Goal: Task Accomplishment & Management: Use online tool/utility

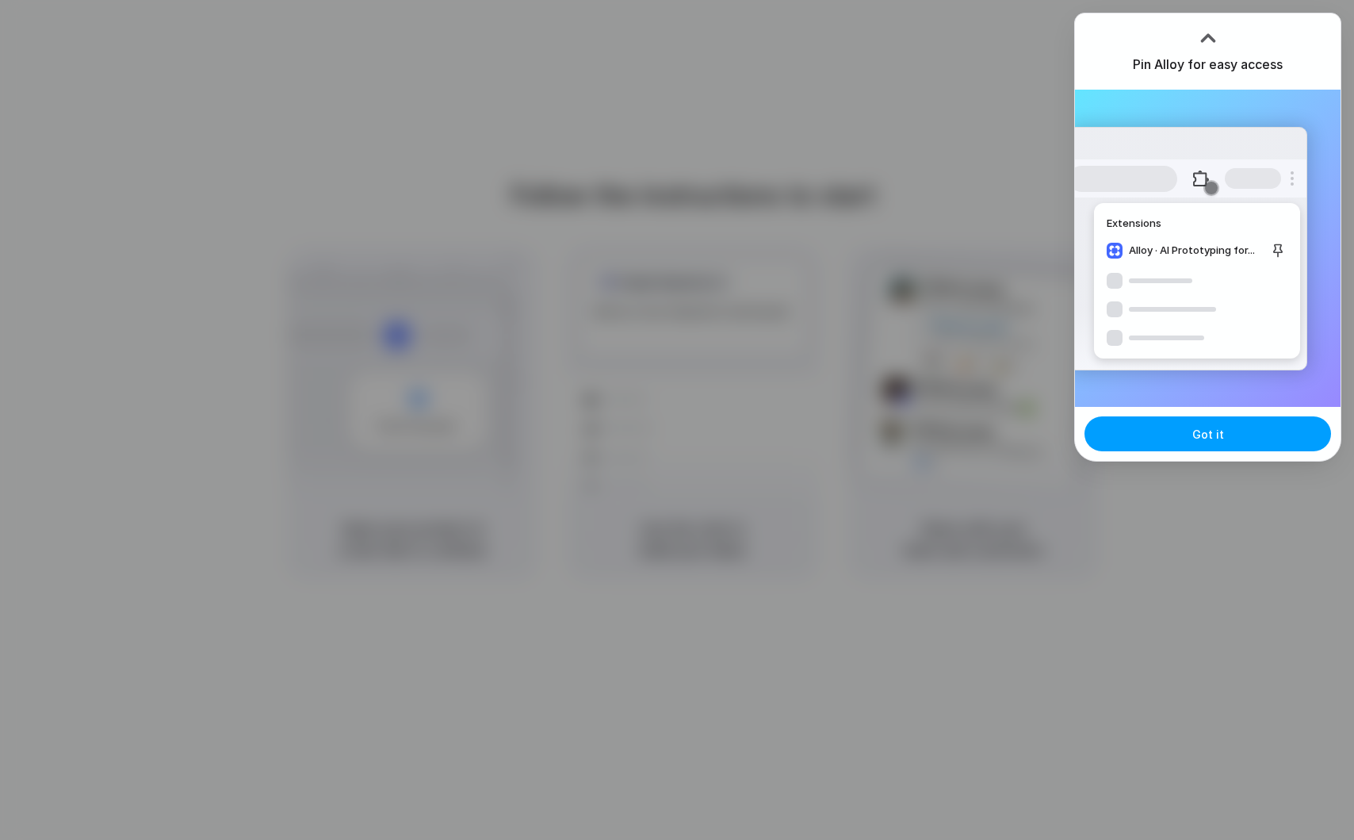
click at [1160, 431] on button "Got it" at bounding box center [1208, 433] width 247 height 35
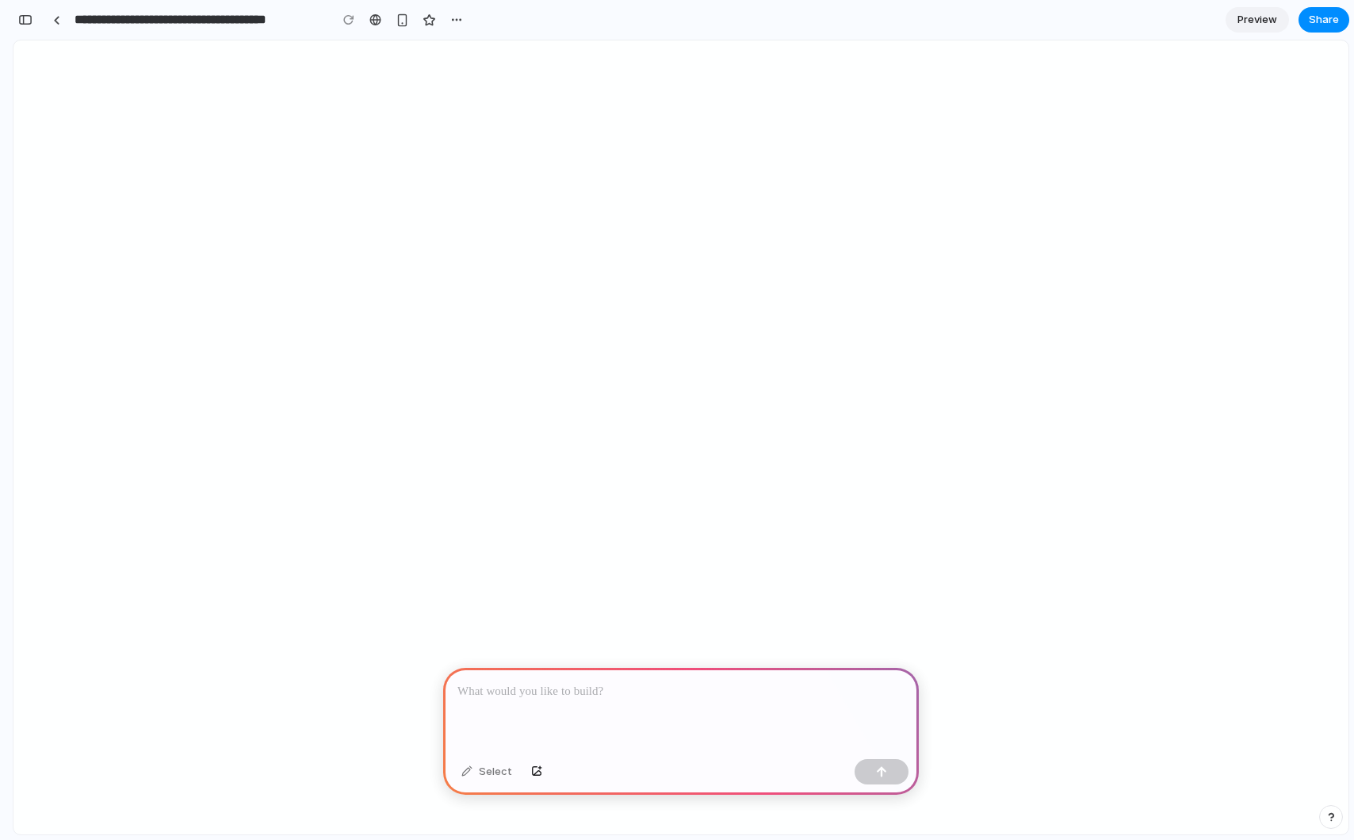
click at [662, 670] on div at bounding box center [681, 710] width 476 height 85
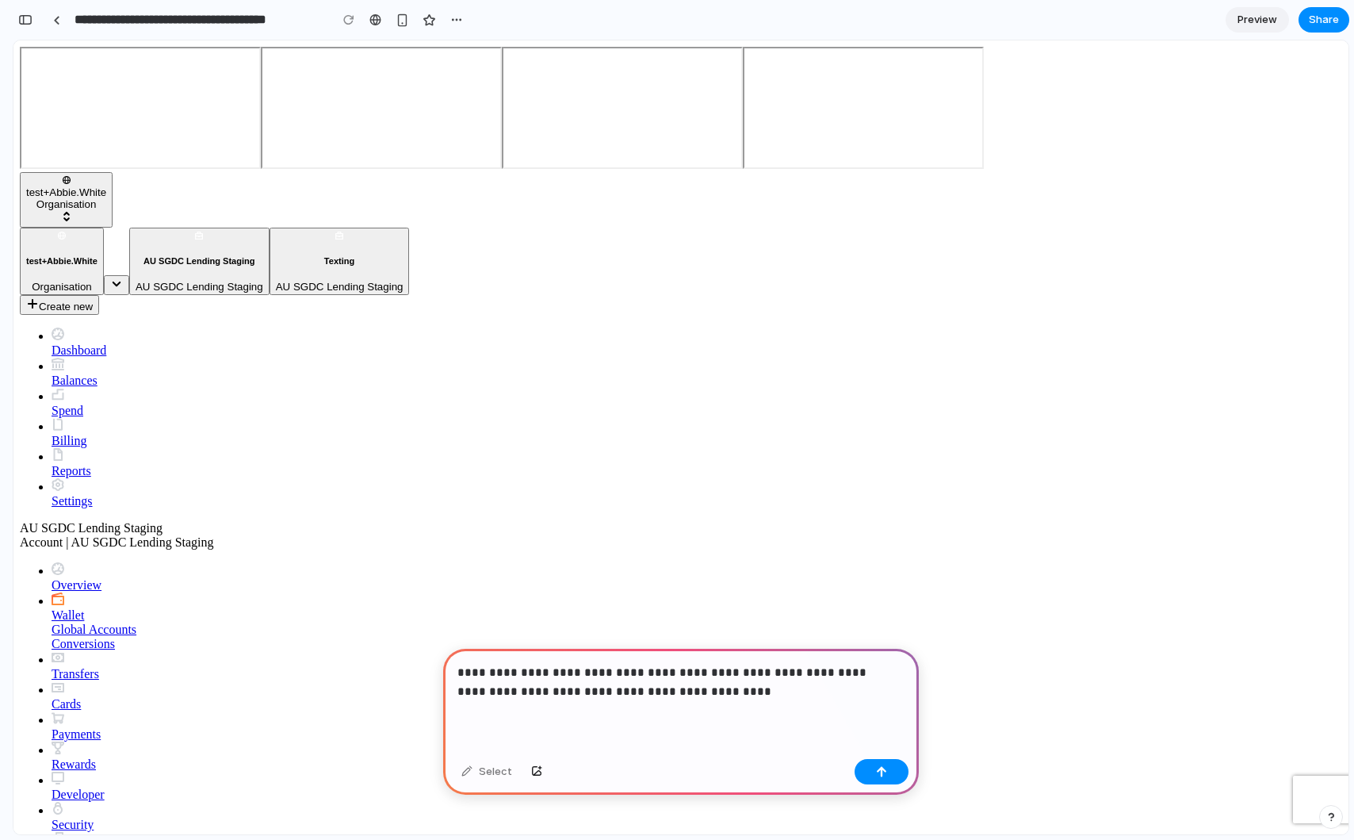
click at [642, 671] on p "**********" at bounding box center [678, 682] width 441 height 38
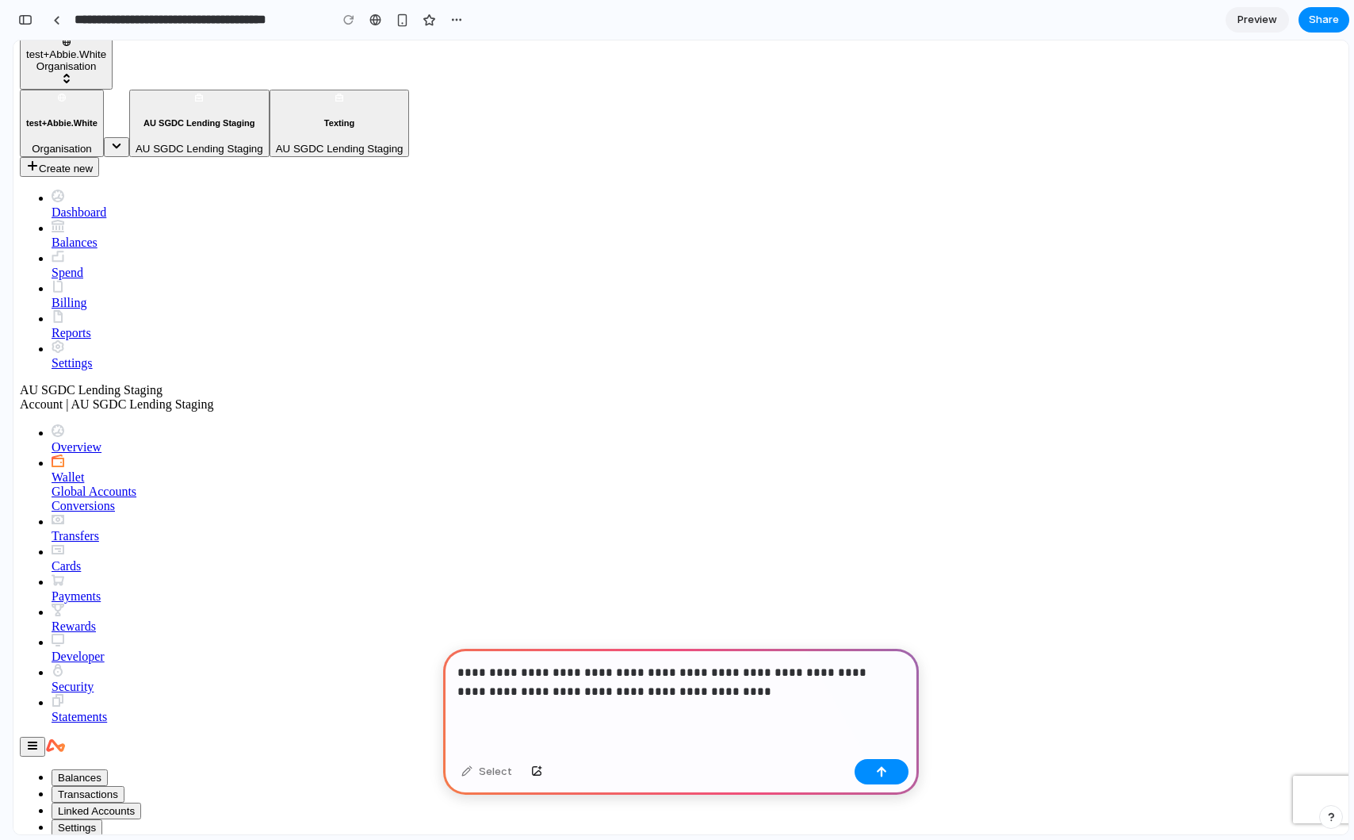
scroll to position [19, 0]
drag, startPoint x: 467, startPoint y: 686, endPoint x: 710, endPoint y: 682, distance: 242.7
click at [710, 682] on p "**********" at bounding box center [678, 682] width 441 height 38
click at [713, 684] on p "**********" at bounding box center [678, 682] width 441 height 38
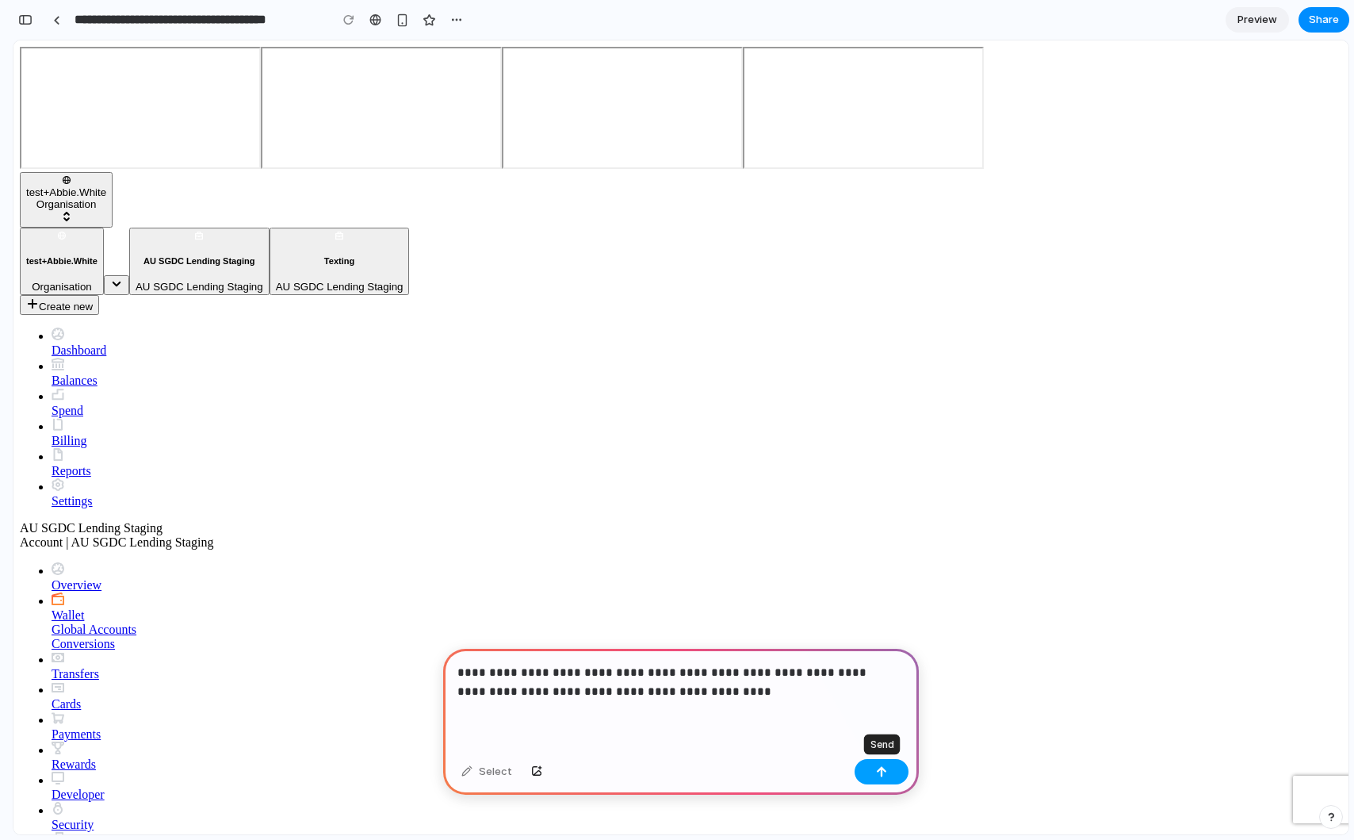
click at [887, 772] on div "button" at bounding box center [881, 771] width 11 height 11
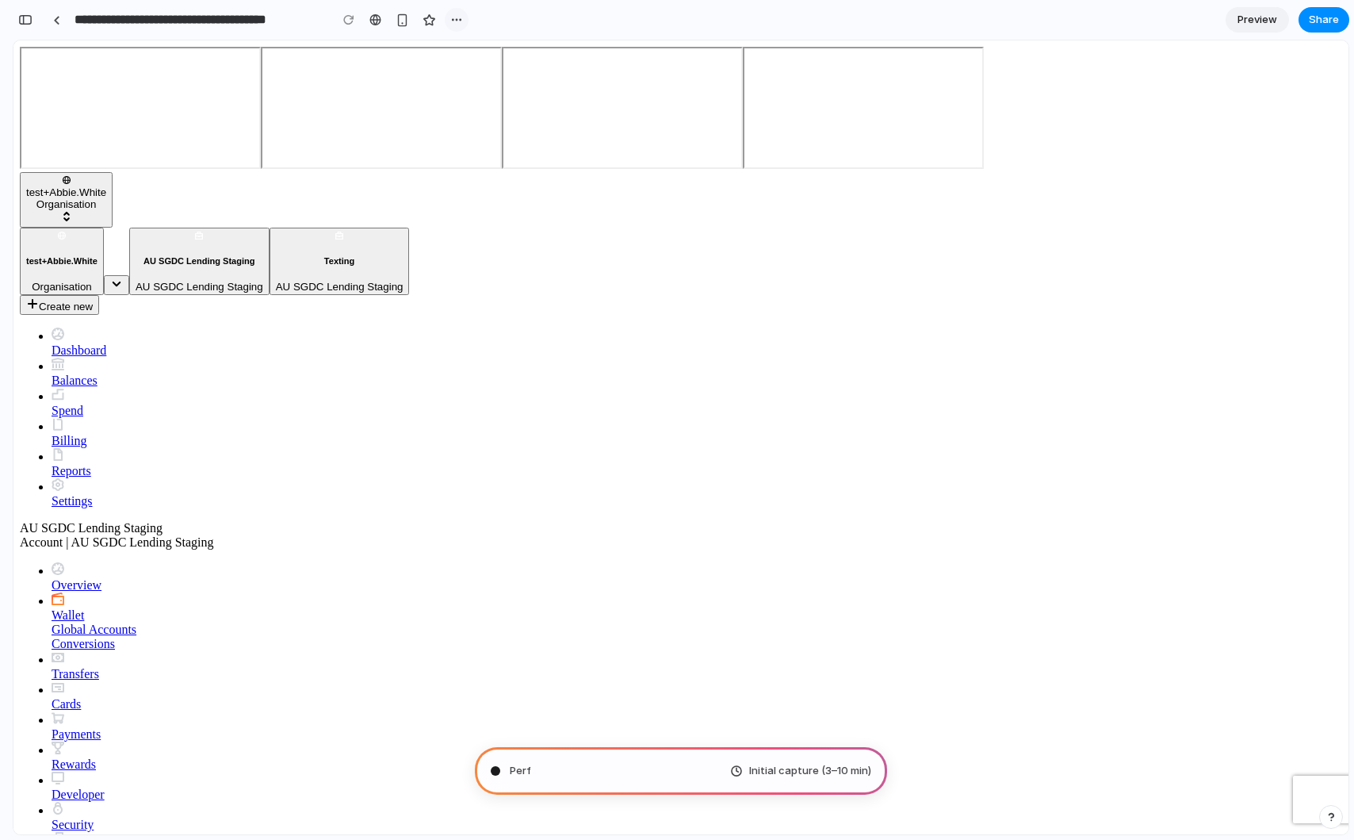
click at [452, 20] on div "button" at bounding box center [456, 19] width 13 height 13
click at [472, 20] on div "Duplicate Delete" at bounding box center [677, 420] width 1354 height 840
click at [24, 17] on div "button" at bounding box center [25, 19] width 14 height 11
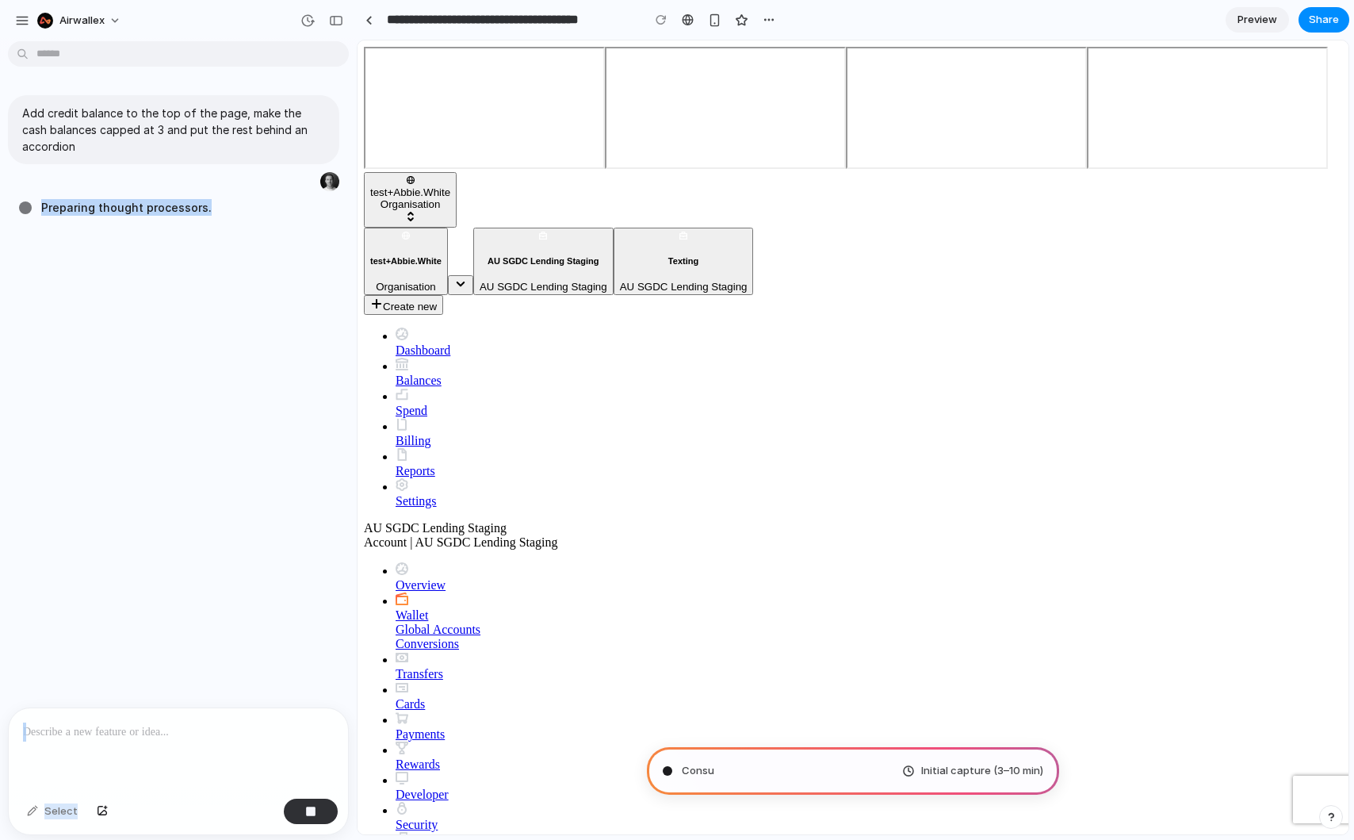
drag, startPoint x: 488, startPoint y: 253, endPoint x: 373, endPoint y: 236, distance: 116.3
click at [201, 239] on div "Add credit balance to the top of the page, make the cash balances capped at 3 a…" at bounding box center [173, 378] width 347 height 660
click at [332, 22] on div "button" at bounding box center [336, 20] width 14 height 11
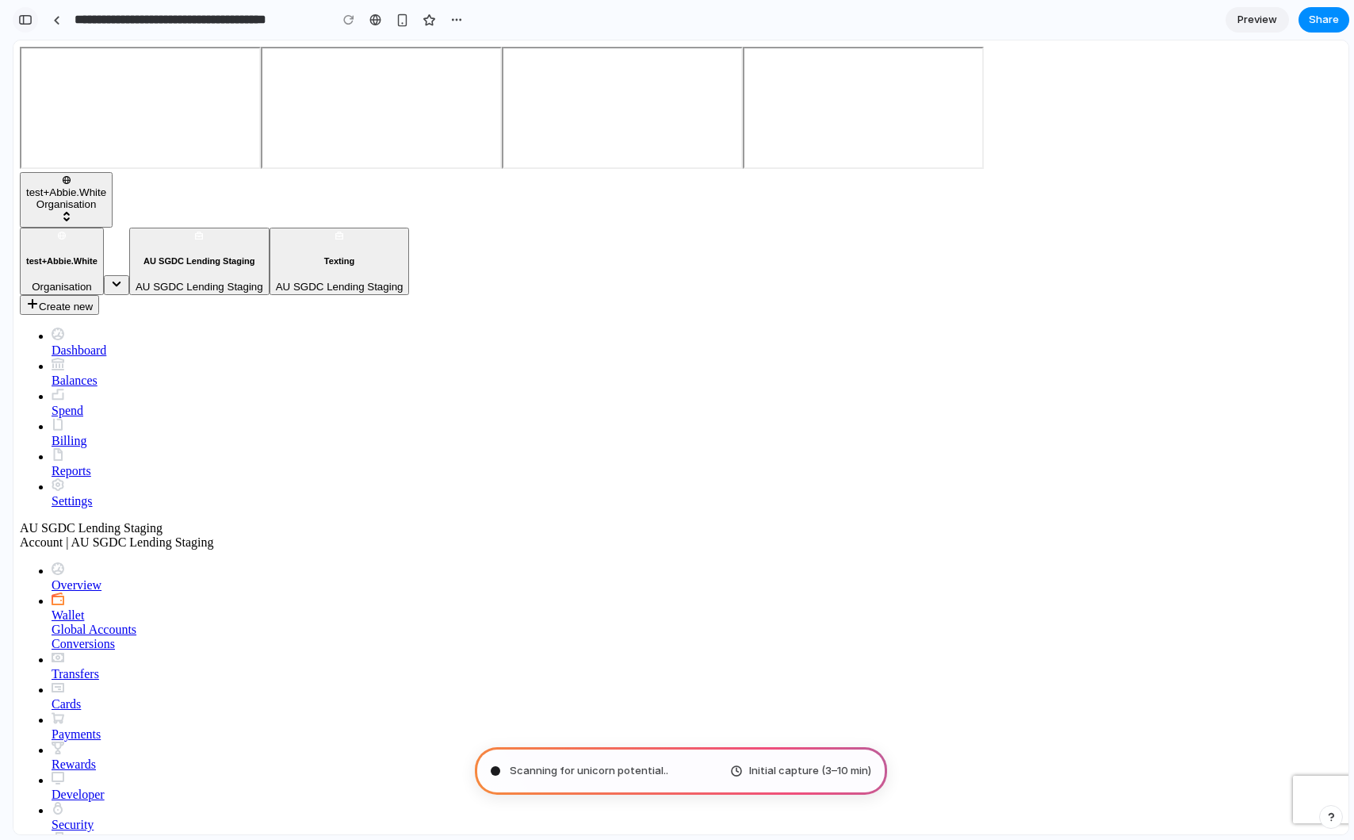
click at [22, 21] on div "button" at bounding box center [25, 19] width 14 height 11
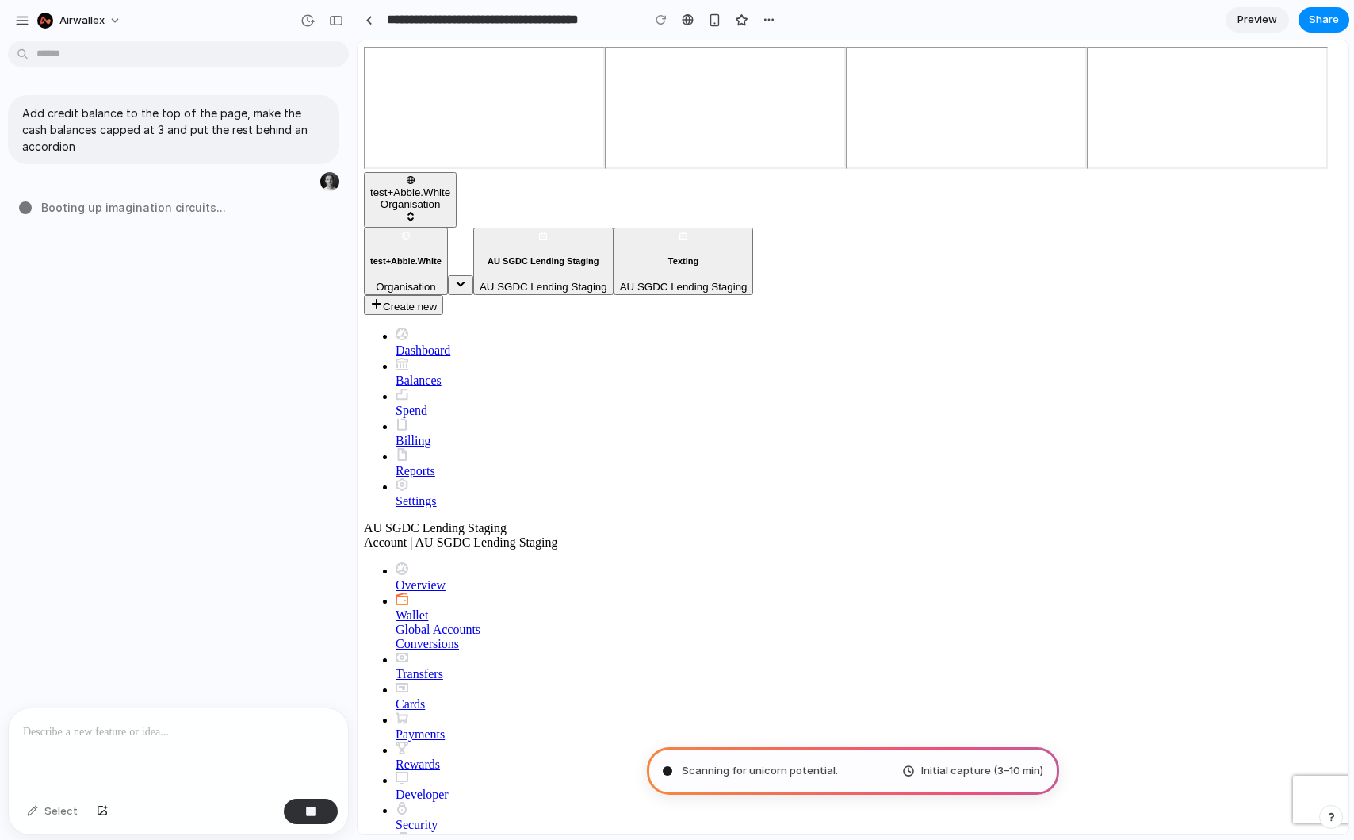
scroll to position [0, 12]
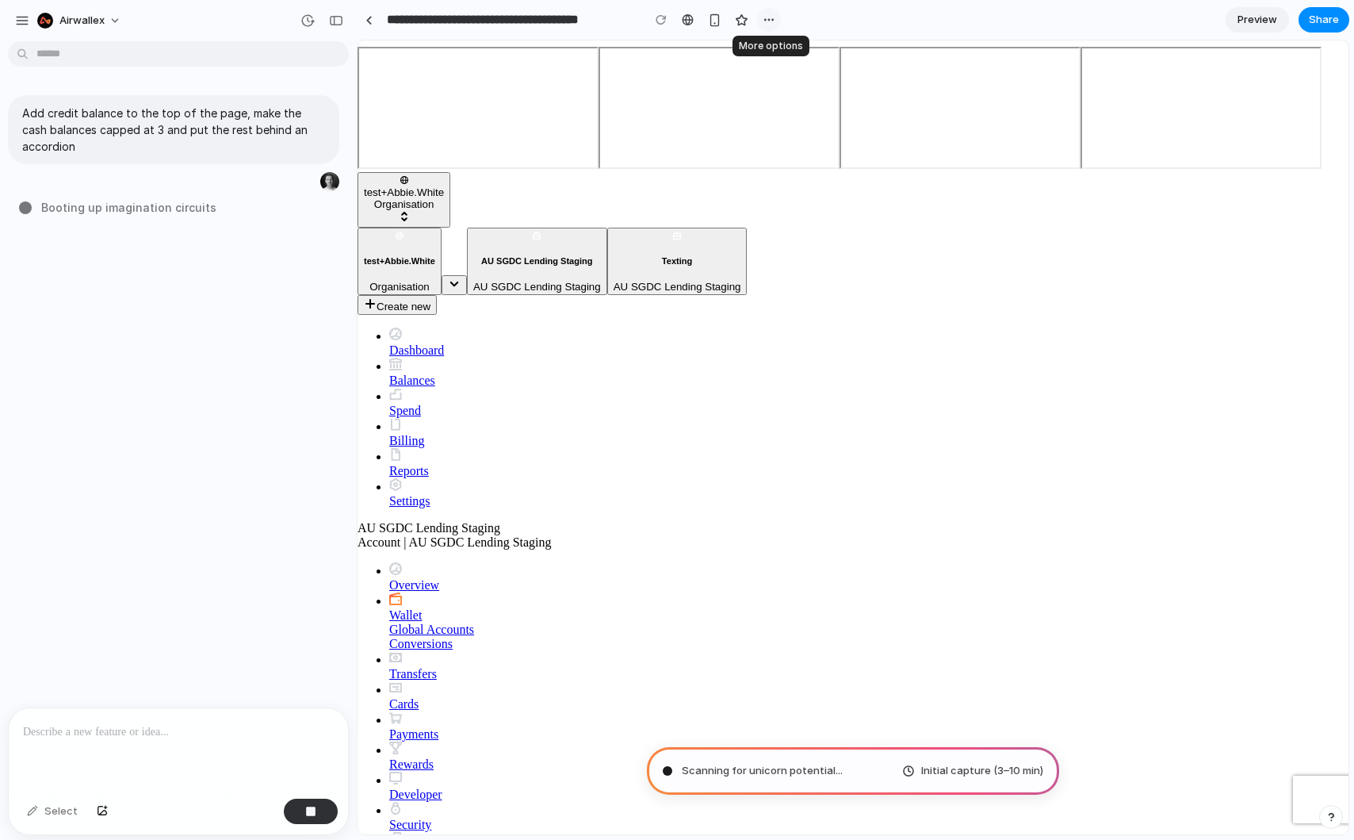
click at [768, 21] on div "button" at bounding box center [769, 19] width 13 height 13
click at [799, 52] on span "Duplicate" at bounding box center [810, 55] width 48 height 16
click at [318, 7] on div "Duplicate Delete" at bounding box center [677, 420] width 1354 height 840
click at [18, 19] on div "button" at bounding box center [22, 20] width 14 height 14
click at [26, 17] on div "button" at bounding box center [22, 20] width 14 height 14
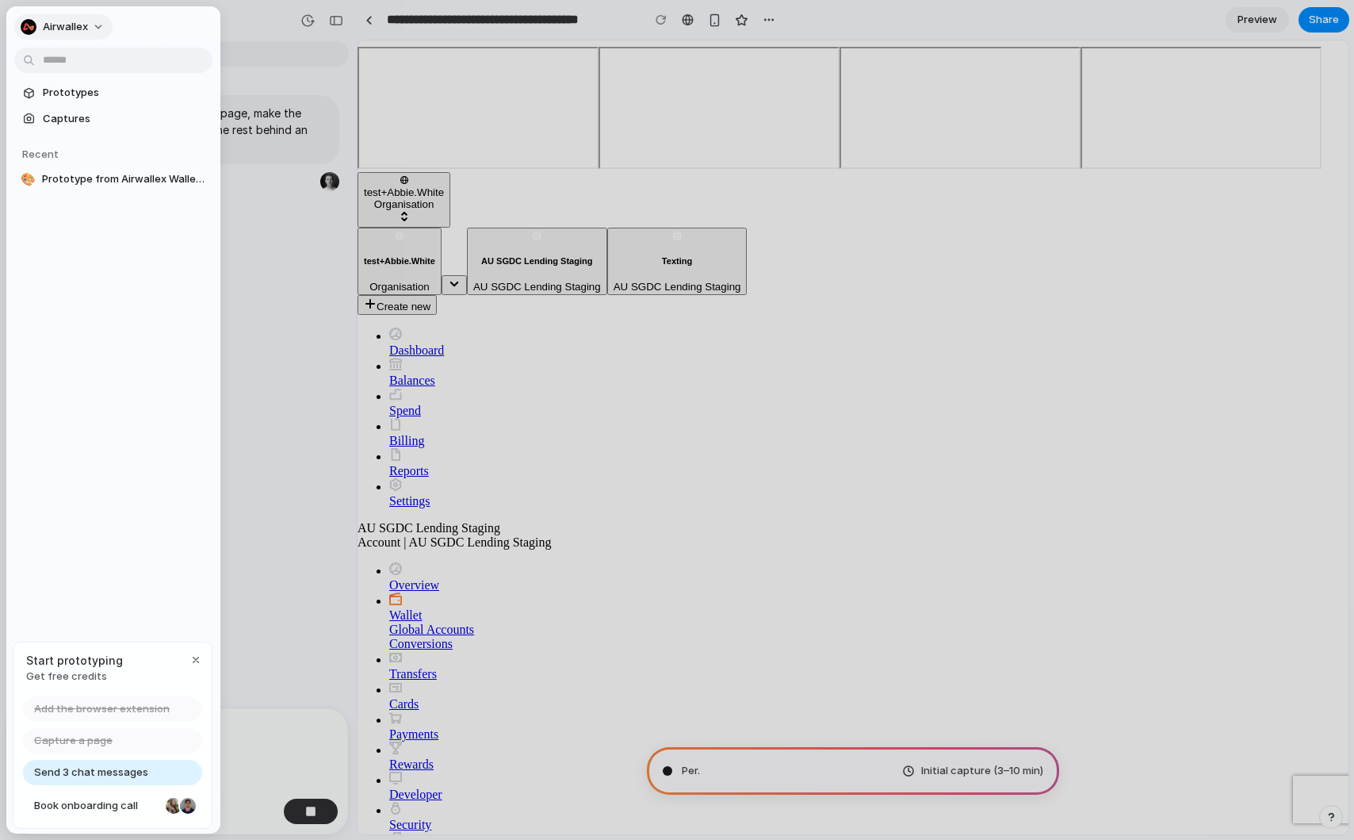
click at [94, 21] on button "Airwallex" at bounding box center [63, 26] width 98 height 25
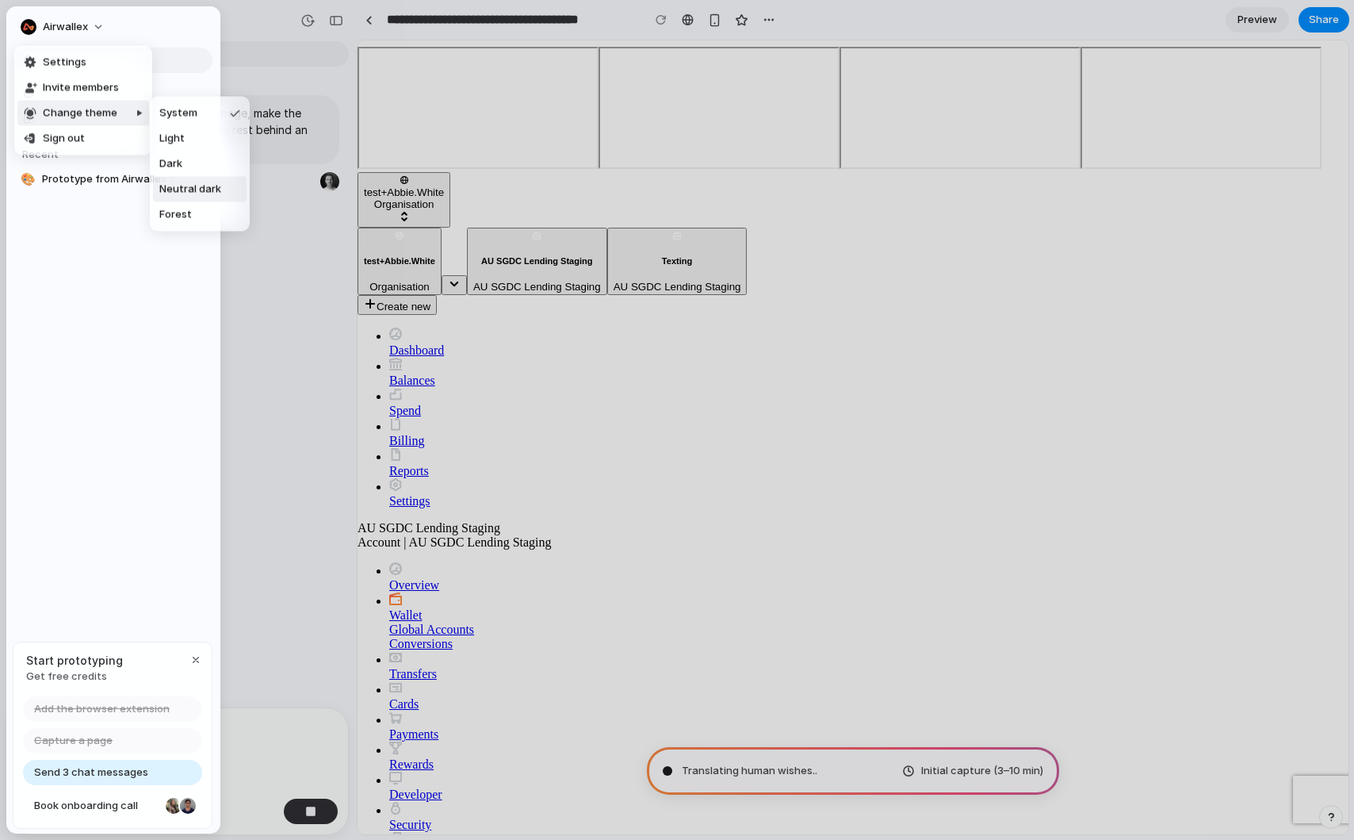
click at [184, 191] on span "Neutral dark" at bounding box center [190, 190] width 62 height 16
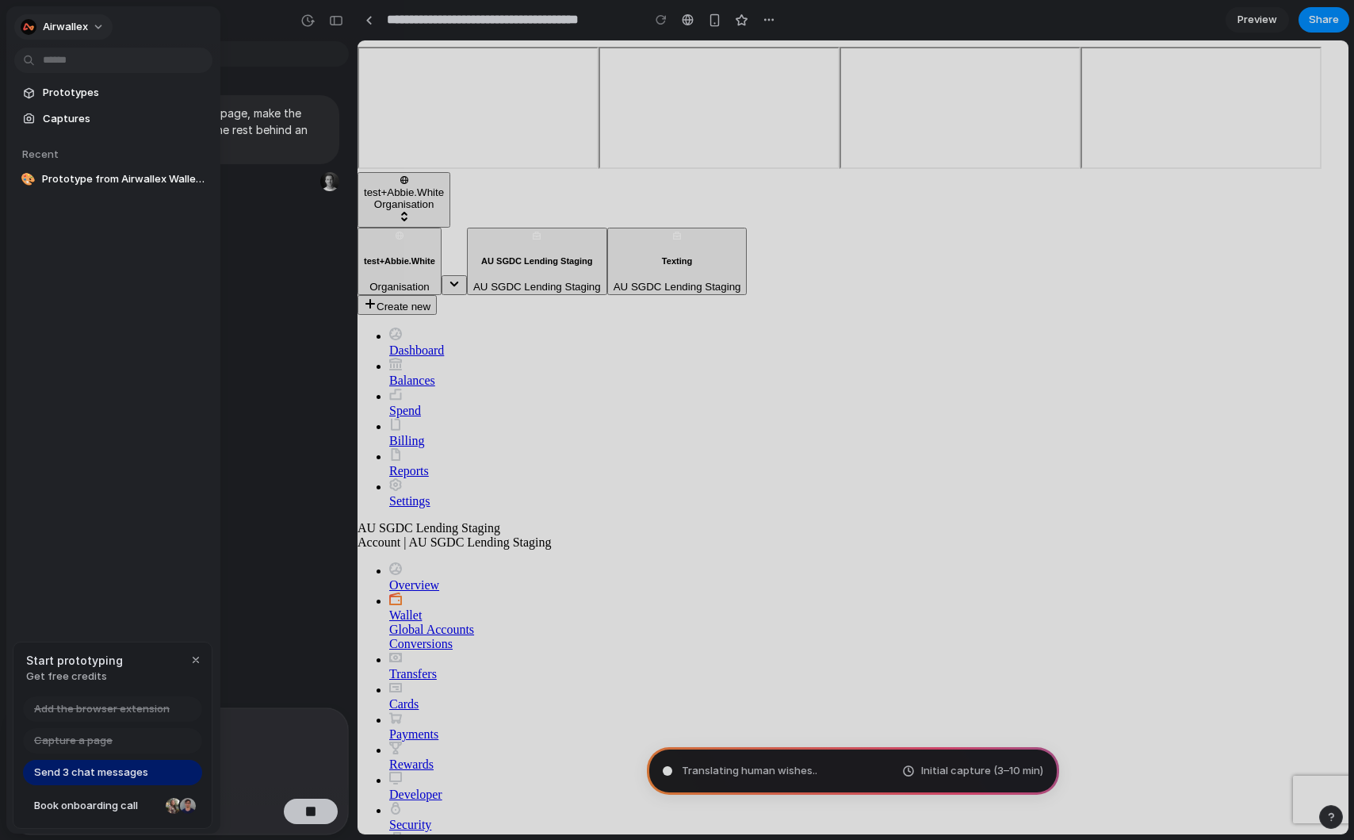
click at [74, 25] on span "Airwallex" at bounding box center [65, 27] width 45 height 16
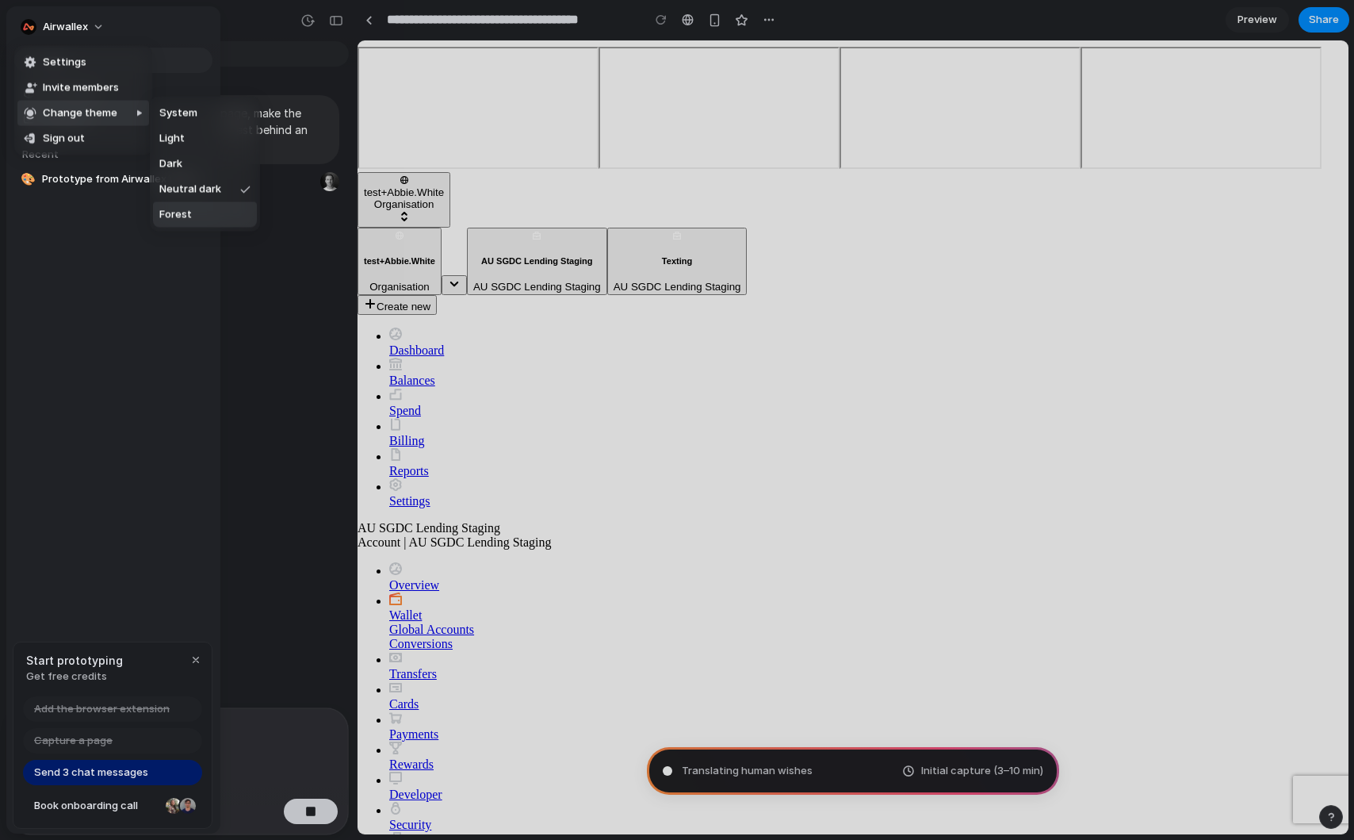
click at [181, 213] on span "Forest" at bounding box center [175, 215] width 33 height 16
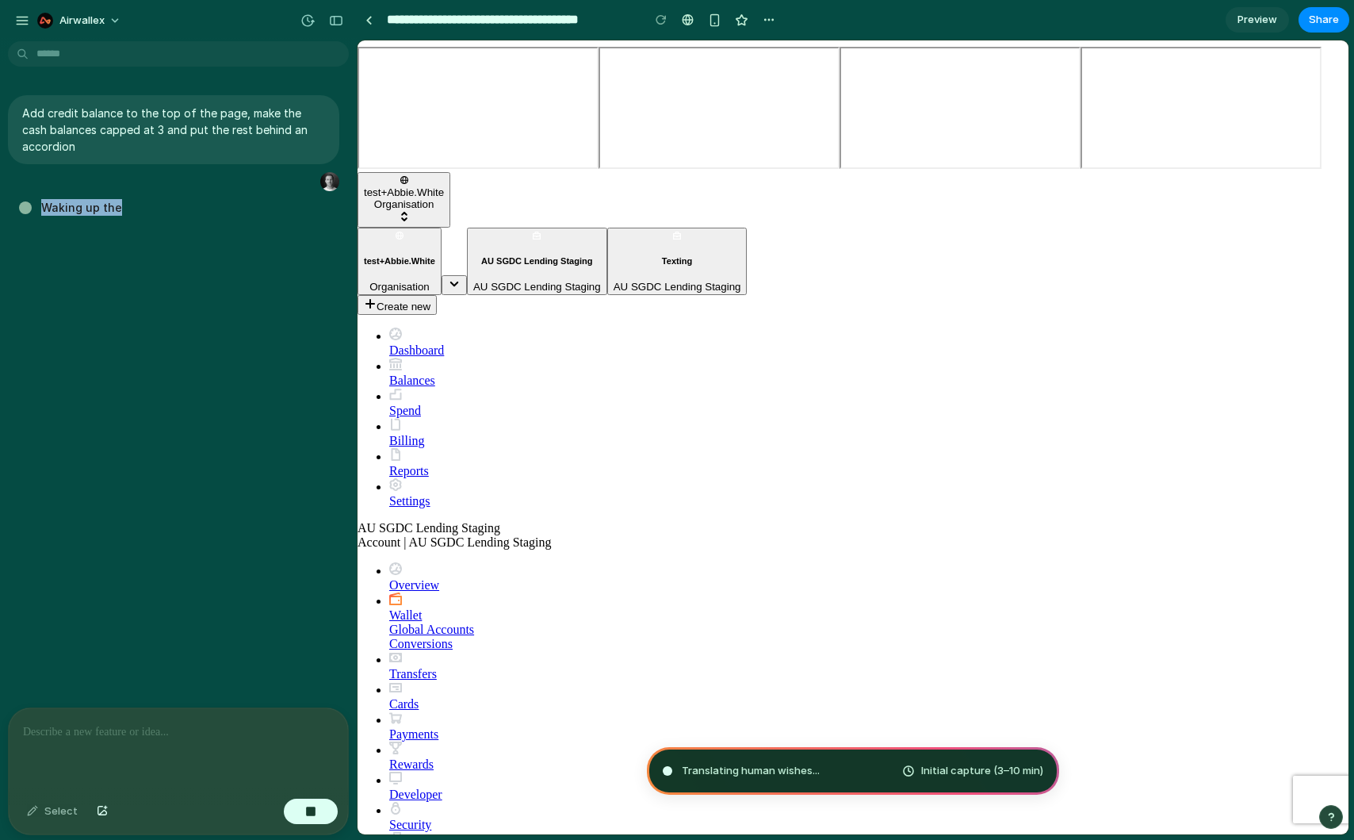
click at [245, 236] on div "Add credit balance to the top of the page, make the cash balances capped at 3 a…" at bounding box center [173, 378] width 347 height 660
type input "**********"
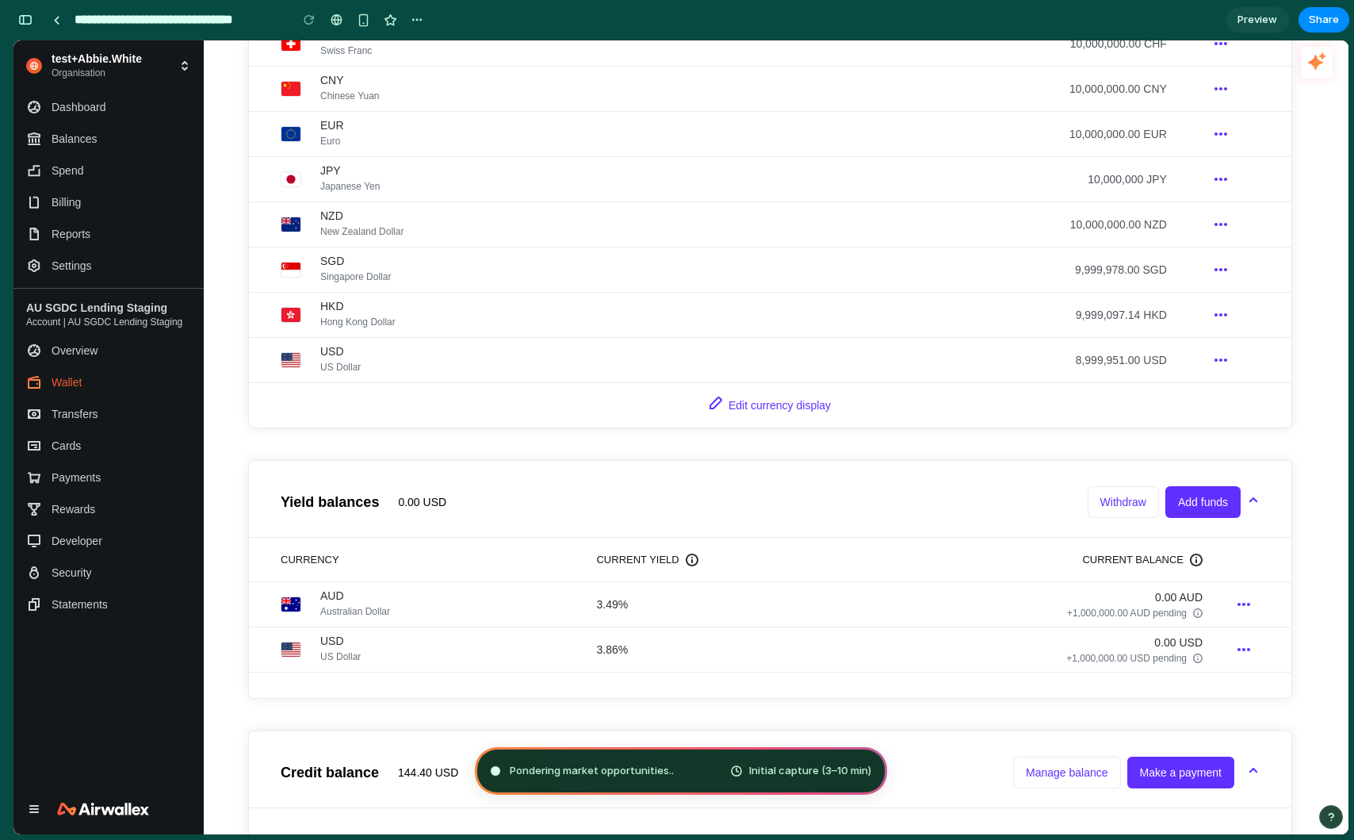
scroll to position [552, 0]
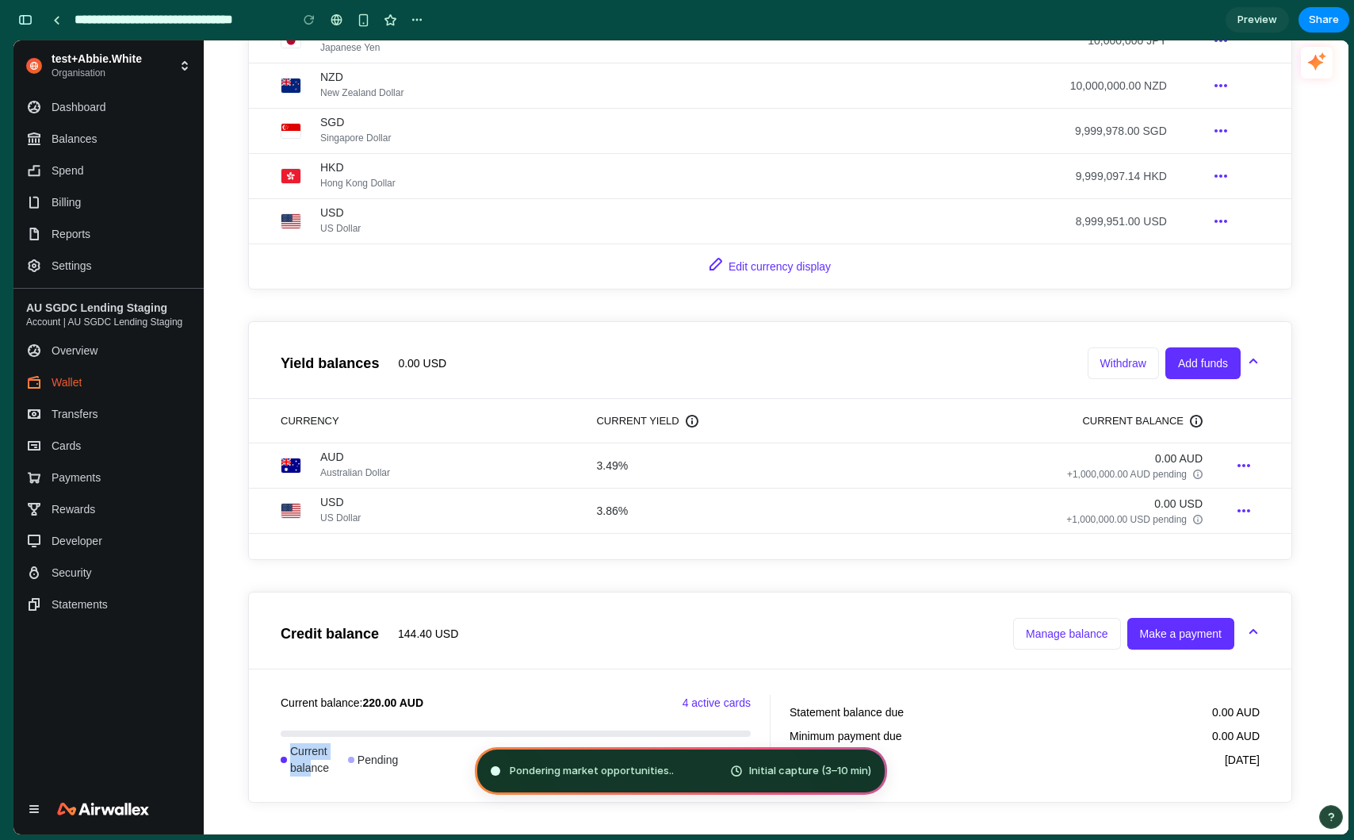
drag, startPoint x: 308, startPoint y: 760, endPoint x: 306, endPoint y: 741, distance: 20.0
click at [306, 741] on div "Current balance: 220.00 AUD 4 active cards Current balance Pending 500,220.00 A…" at bounding box center [516, 736] width 470 height 82
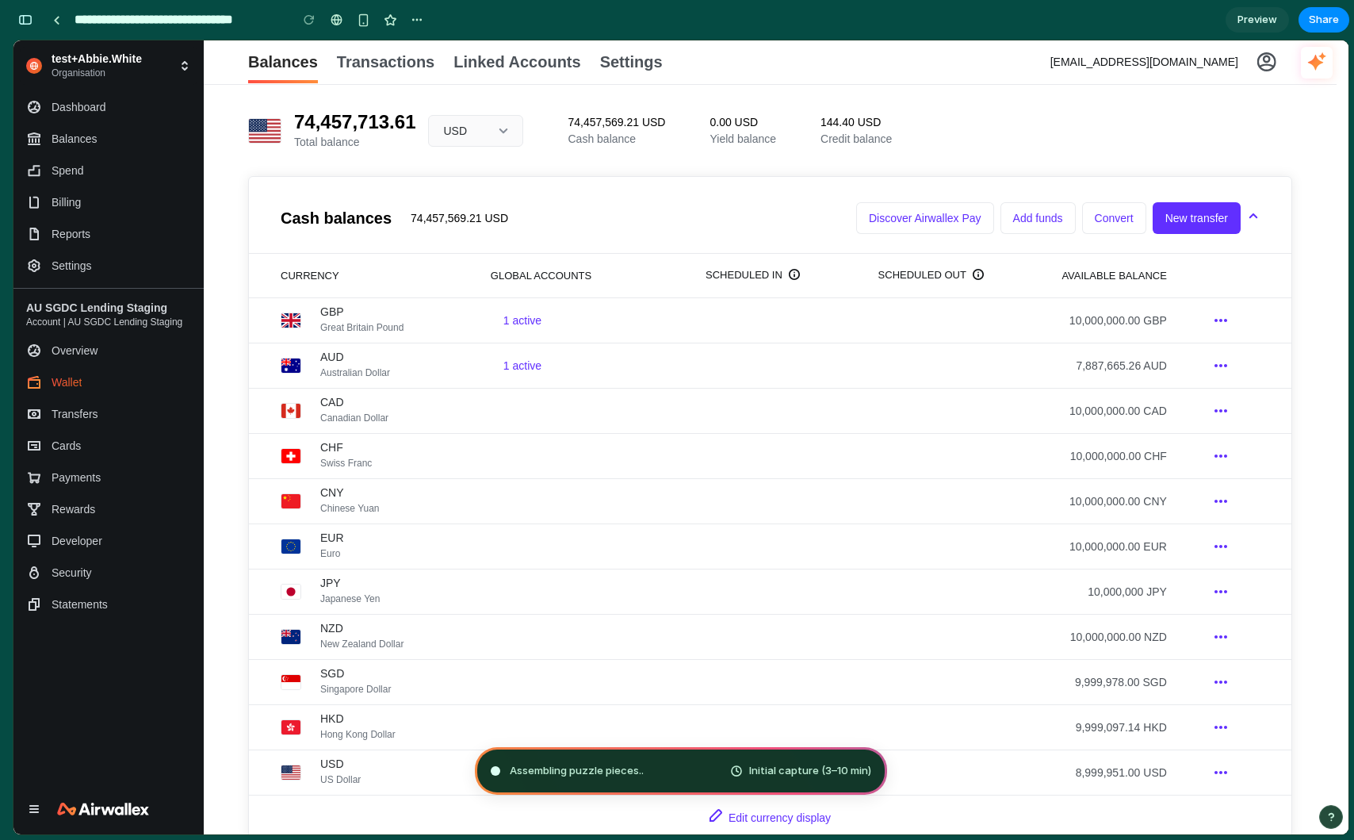
scroll to position [358, 0]
click at [251, 157] on div "74,457,713.61 Total balance USD 74,457,569.21 USD Cash balance 0.00 USD Yield b…" at bounding box center [770, 731] width 1044 height 1243
click at [423, 19] on button "button" at bounding box center [417, 20] width 24 height 24
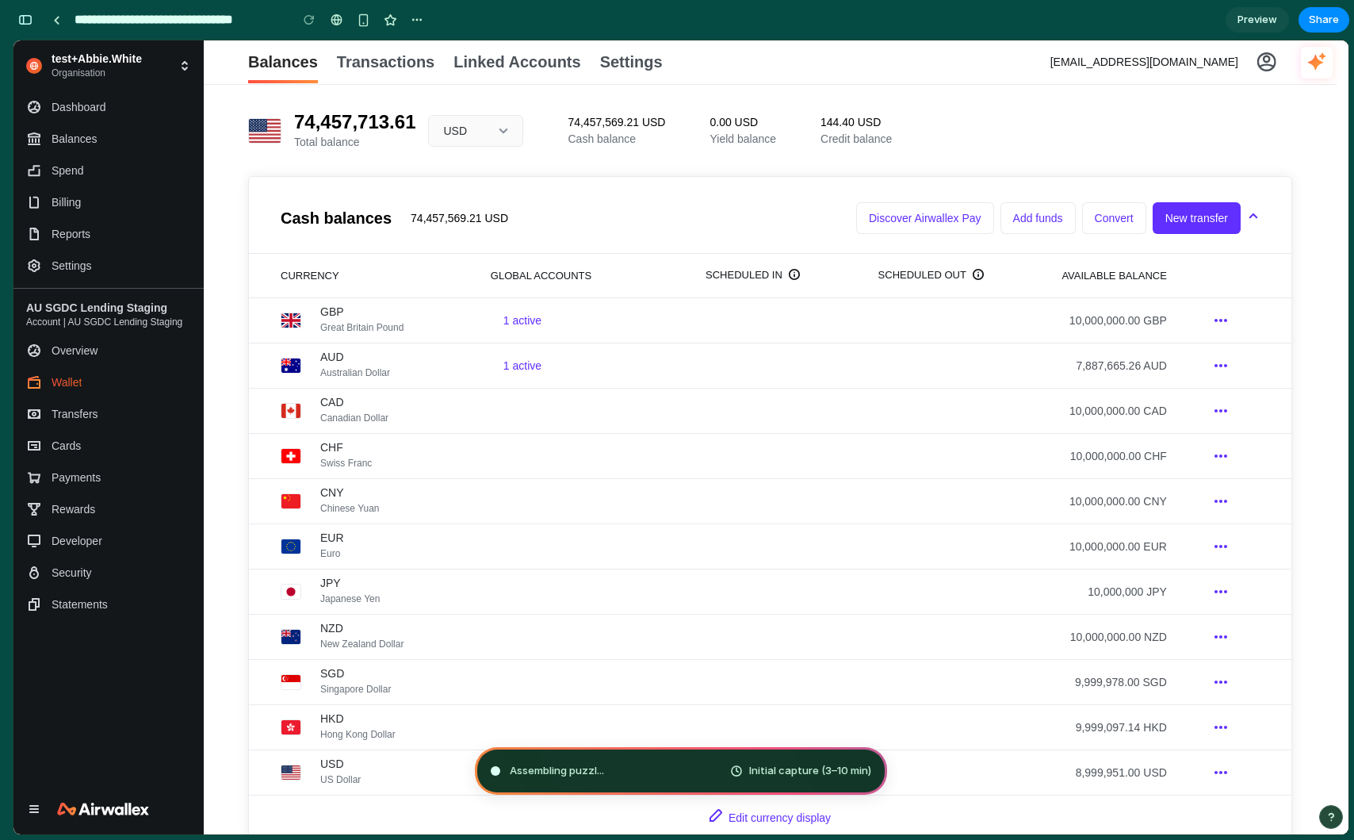
click at [439, 22] on div "Duplicate Delete" at bounding box center [677, 420] width 1354 height 840
click at [76, 19] on input "**********" at bounding box center [177, 20] width 213 height 29
click at [228, 58] on div "Balances Transactions Linked Accounts Settings [EMAIL_ADDRESS][DOMAIN_NAME]" at bounding box center [770, 62] width 1133 height 44
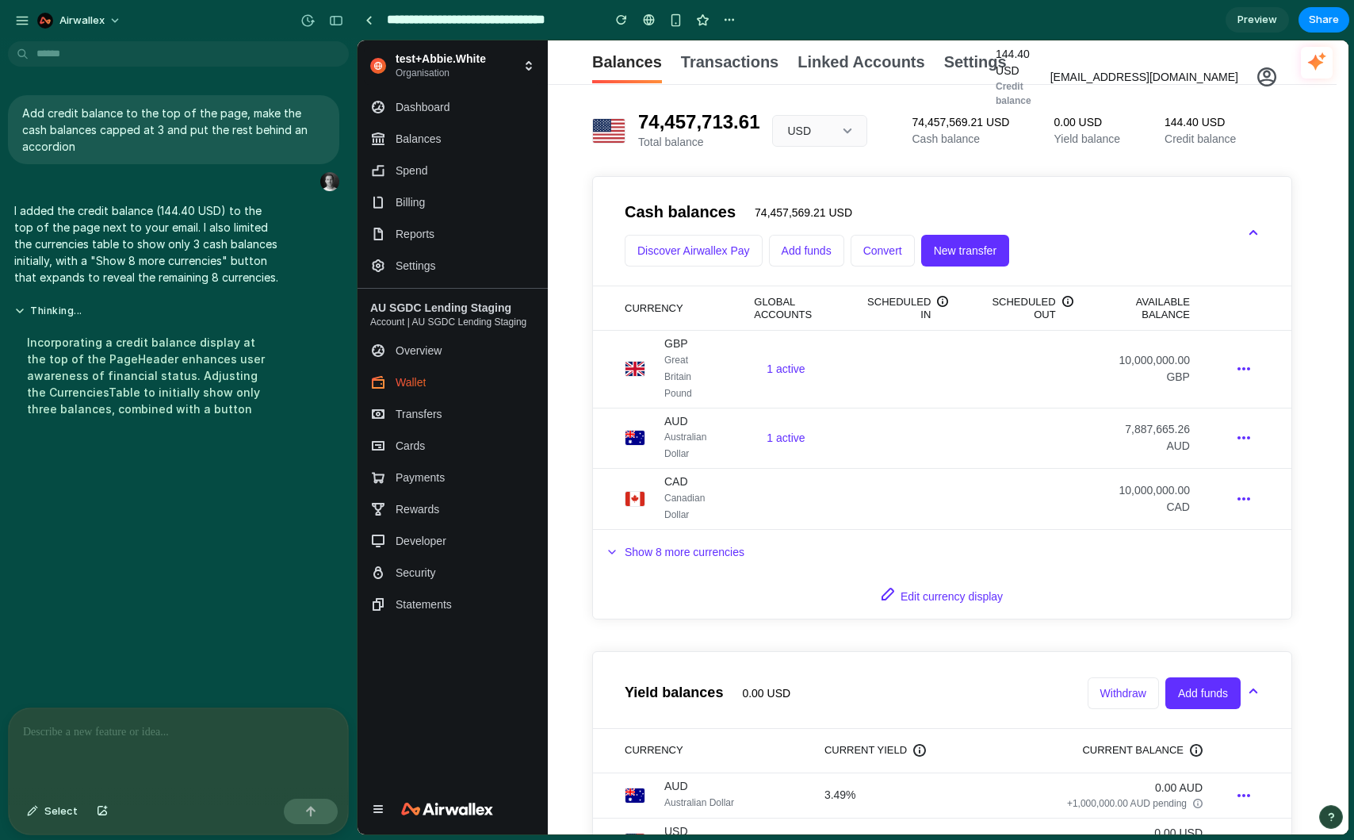
drag, startPoint x: 333, startPoint y: 21, endPoint x: 326, endPoint y: 13, distance: 10.7
click at [332, 21] on div "button" at bounding box center [336, 20] width 14 height 11
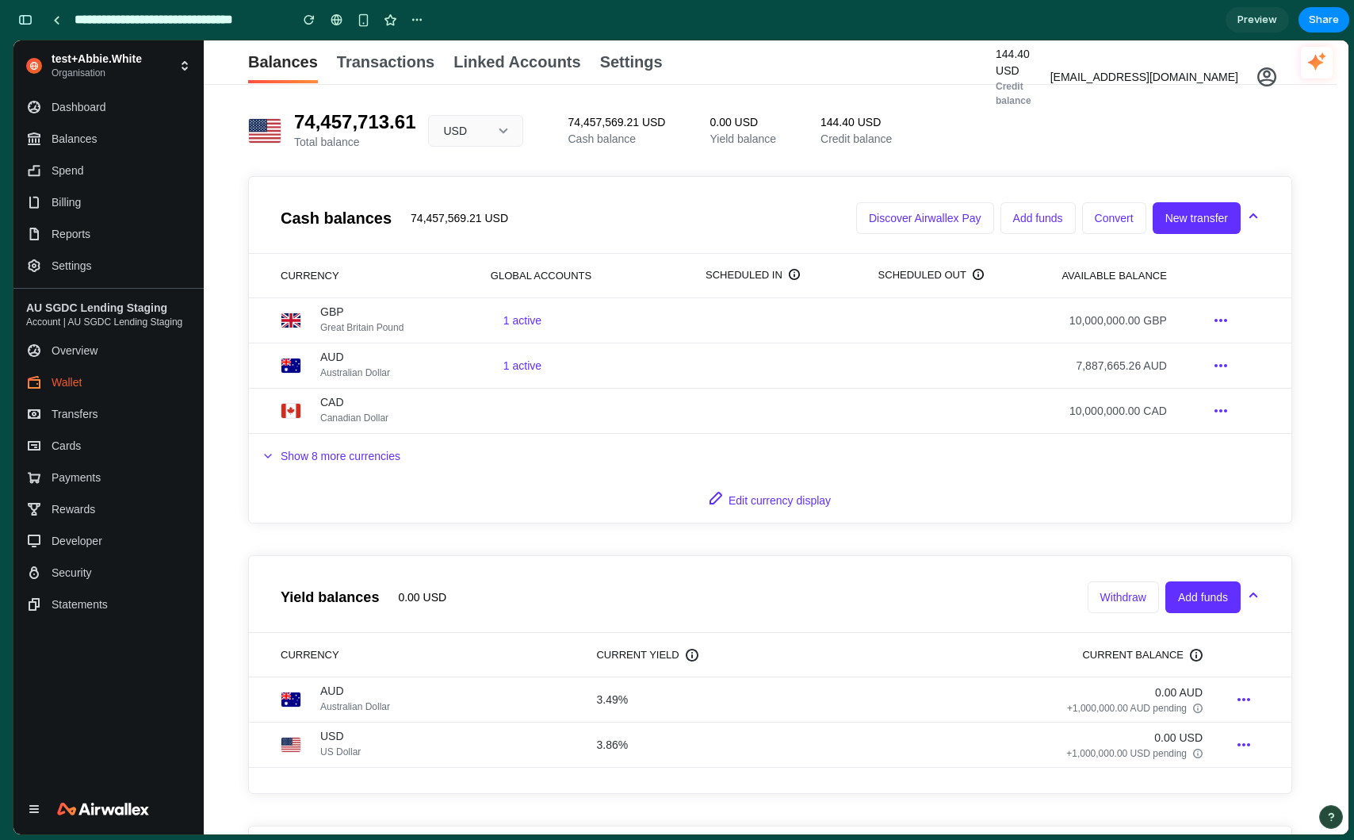
click at [1032, 77] on span "144.40 USD" at bounding box center [1014, 62] width 36 height 33
drag, startPoint x: 1075, startPoint y: 98, endPoint x: 1067, endPoint y: 51, distance: 47.5
click at [1032, 51] on div "144.40 USD Credit balance" at bounding box center [1014, 77] width 36 height 62
click at [1032, 52] on span "144.40 USD" at bounding box center [1014, 62] width 36 height 33
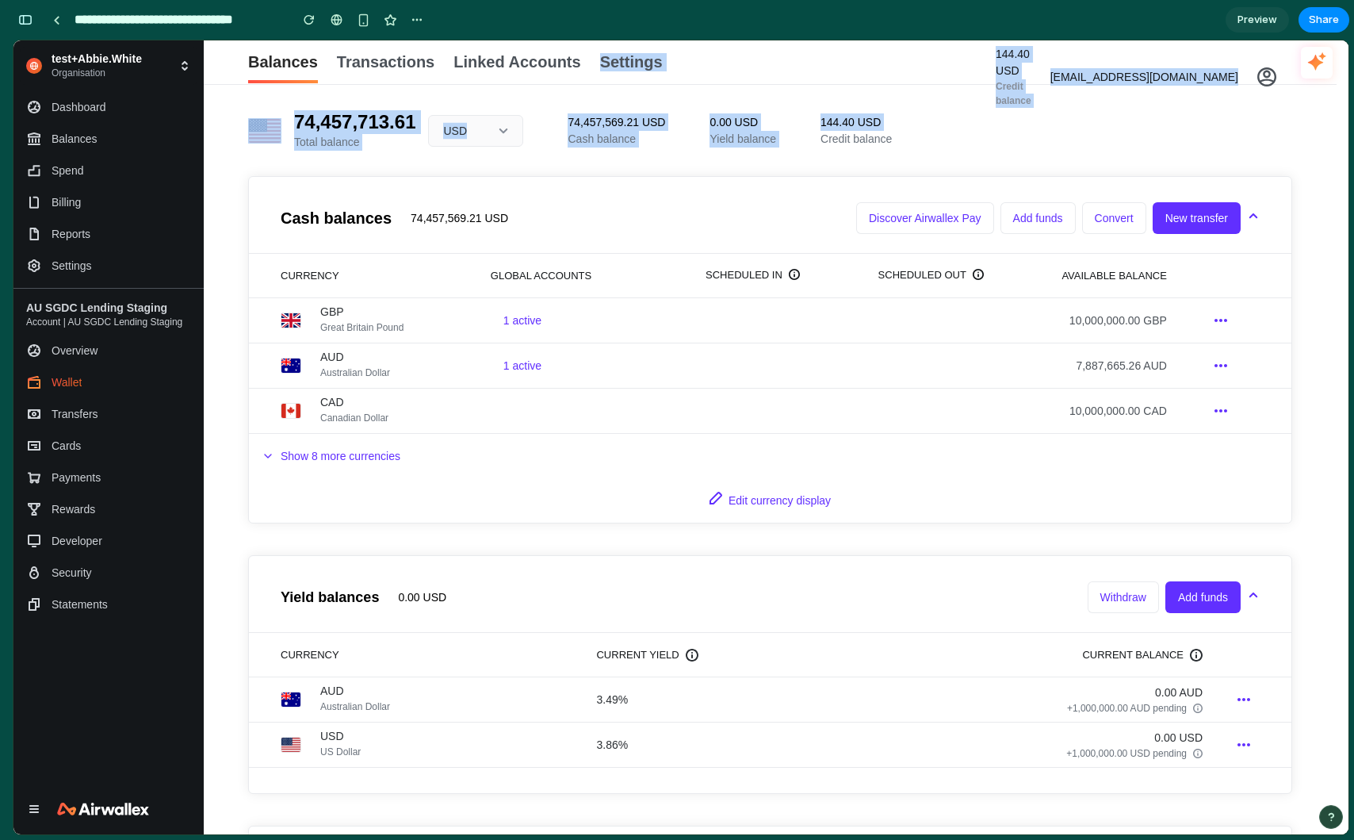
drag, startPoint x: 1046, startPoint y: 52, endPoint x: 1105, endPoint y: 105, distance: 78.6
click at [1110, 120] on div "Balances Transactions Linked Accounts Settings 144.40 USD Credit balance [EMAIL…" at bounding box center [776, 437] width 1145 height 794
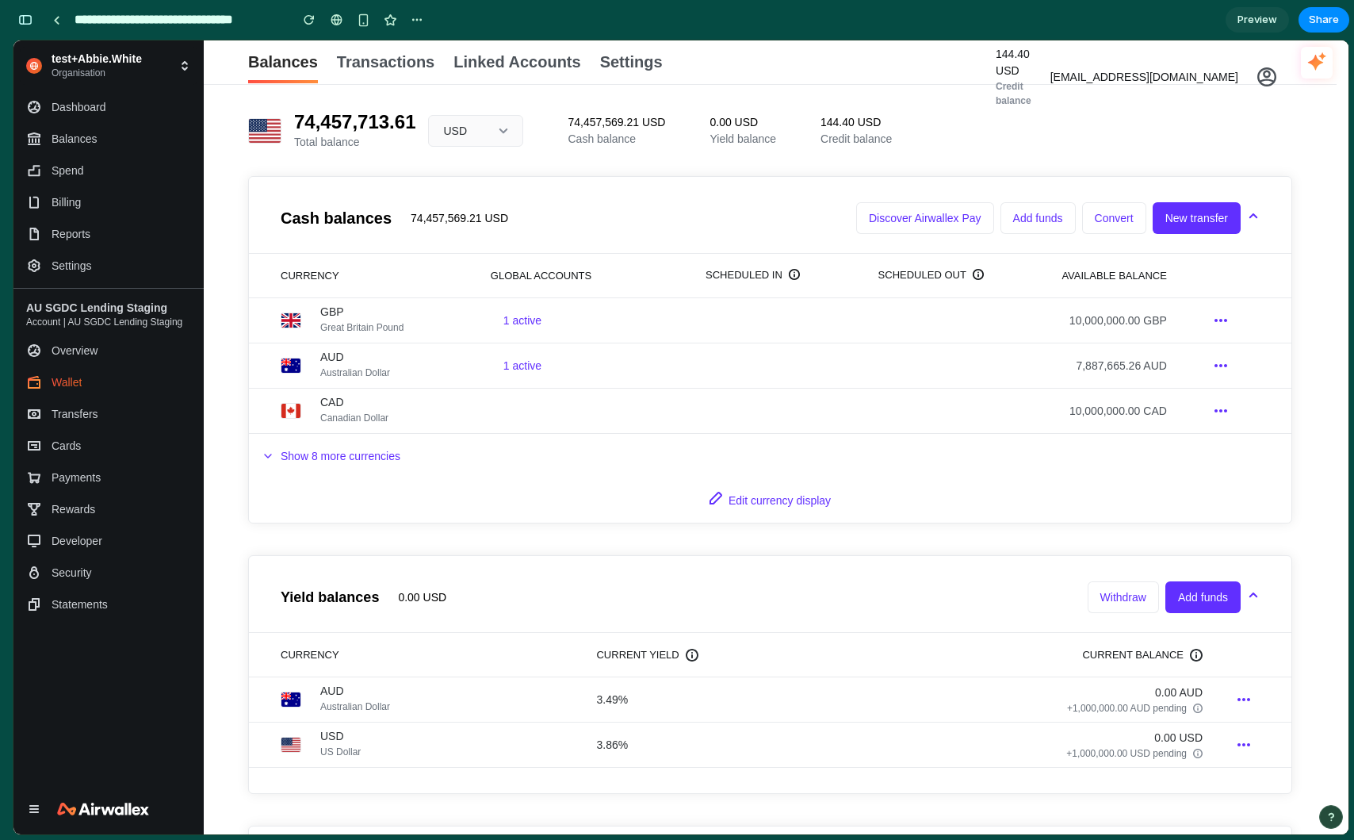
click at [1102, 102] on div "144.40 USD Credit balance [EMAIL_ADDRESS][DOMAIN_NAME]" at bounding box center [1139, 77] width 287 height 62
drag, startPoint x: 1086, startPoint y: 102, endPoint x: 1029, endPoint y: 44, distance: 80.7
click at [1029, 44] on div "Balances Transactions Linked Accounts Settings 144.40 USD Credit balance [EMAIL…" at bounding box center [770, 62] width 1133 height 44
click at [1032, 66] on span "144.40 USD" at bounding box center [1014, 62] width 36 height 33
drag, startPoint x: 1045, startPoint y: 51, endPoint x: 1082, endPoint y: 101, distance: 61.9
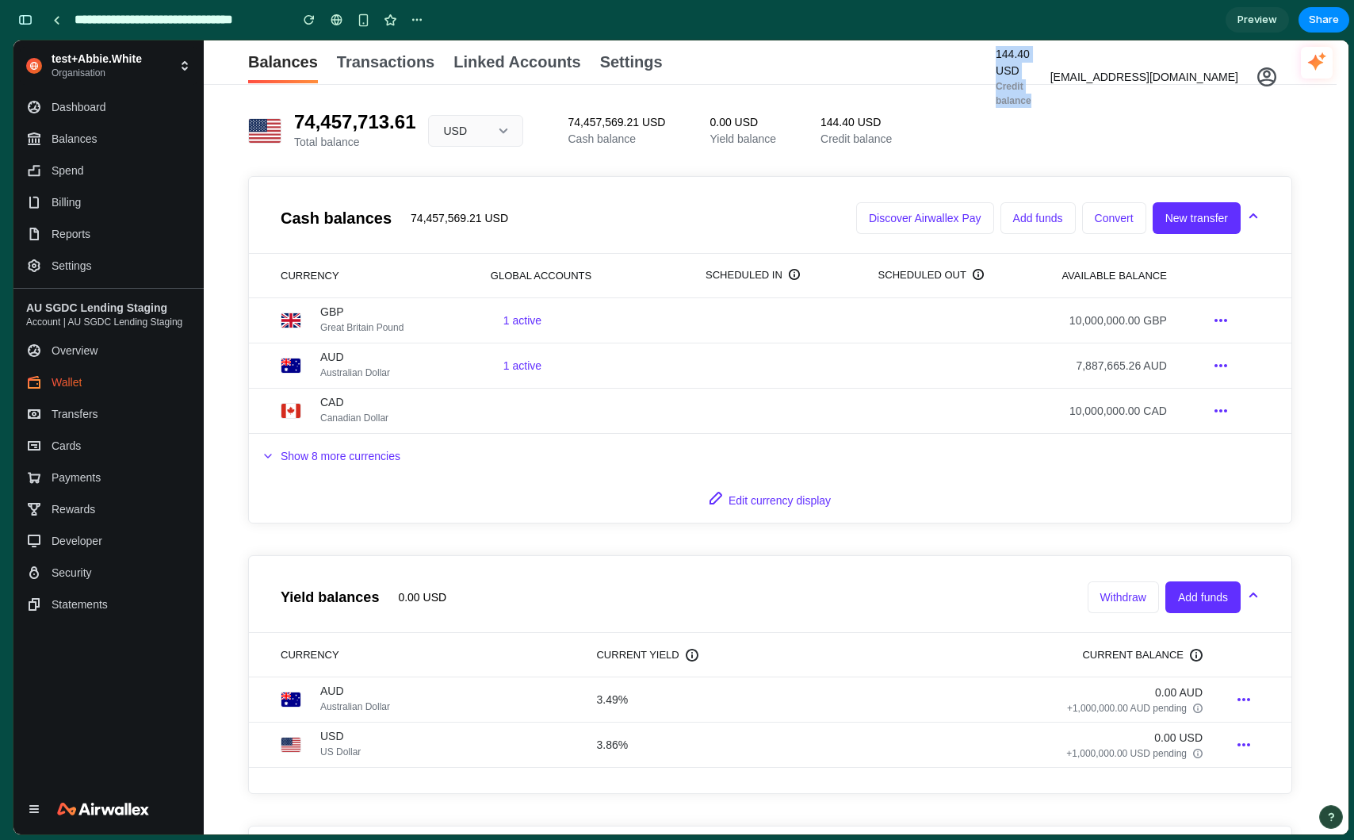
click at [1082, 101] on div "144.40 USD Credit balance [EMAIL_ADDRESS][DOMAIN_NAME]" at bounding box center [1139, 77] width 287 height 62
click at [1001, 79] on div "Balances Transactions Linked Accounts Settings" at bounding box center [770, 62] width 1044 height 44
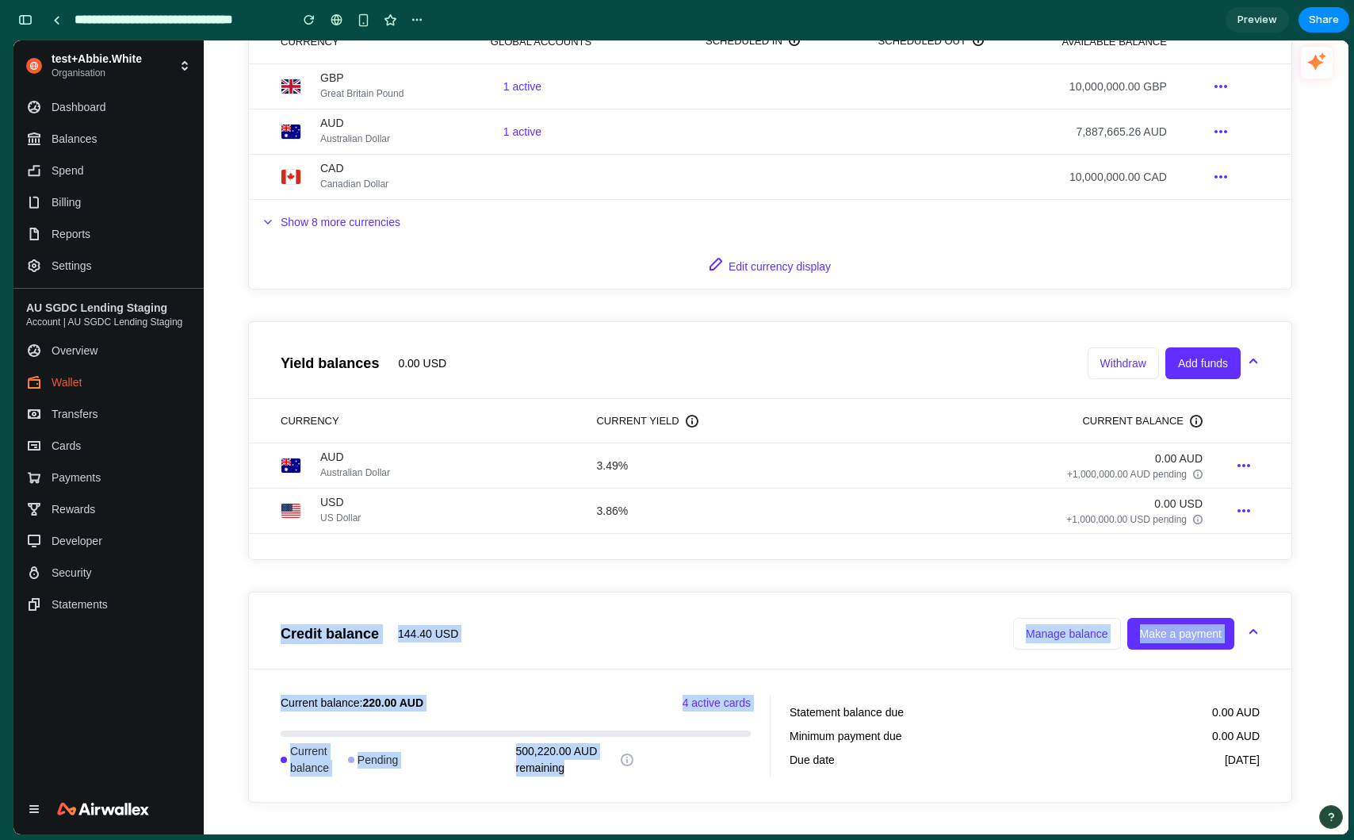
drag, startPoint x: 275, startPoint y: 609, endPoint x: 565, endPoint y: 715, distance: 309.1
click at [607, 769] on article "Credit balance 144.40 USD Manage balance Make a payment Current balance: 220.00…" at bounding box center [770, 697] width 1044 height 211
click at [511, 636] on div "Credit balance 144.40 USD Manage balance Make a payment" at bounding box center [758, 634] width 954 height 32
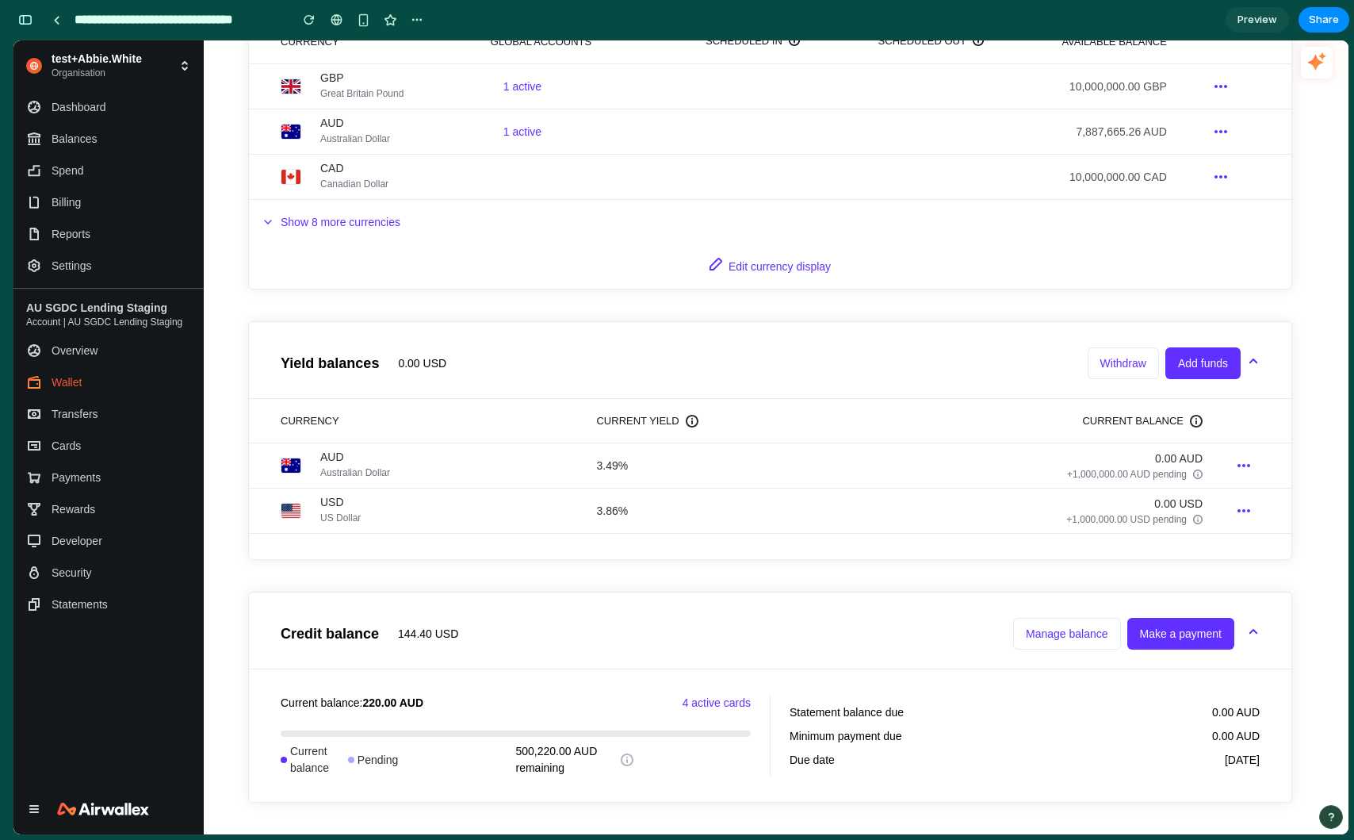
scroll to position [0, 0]
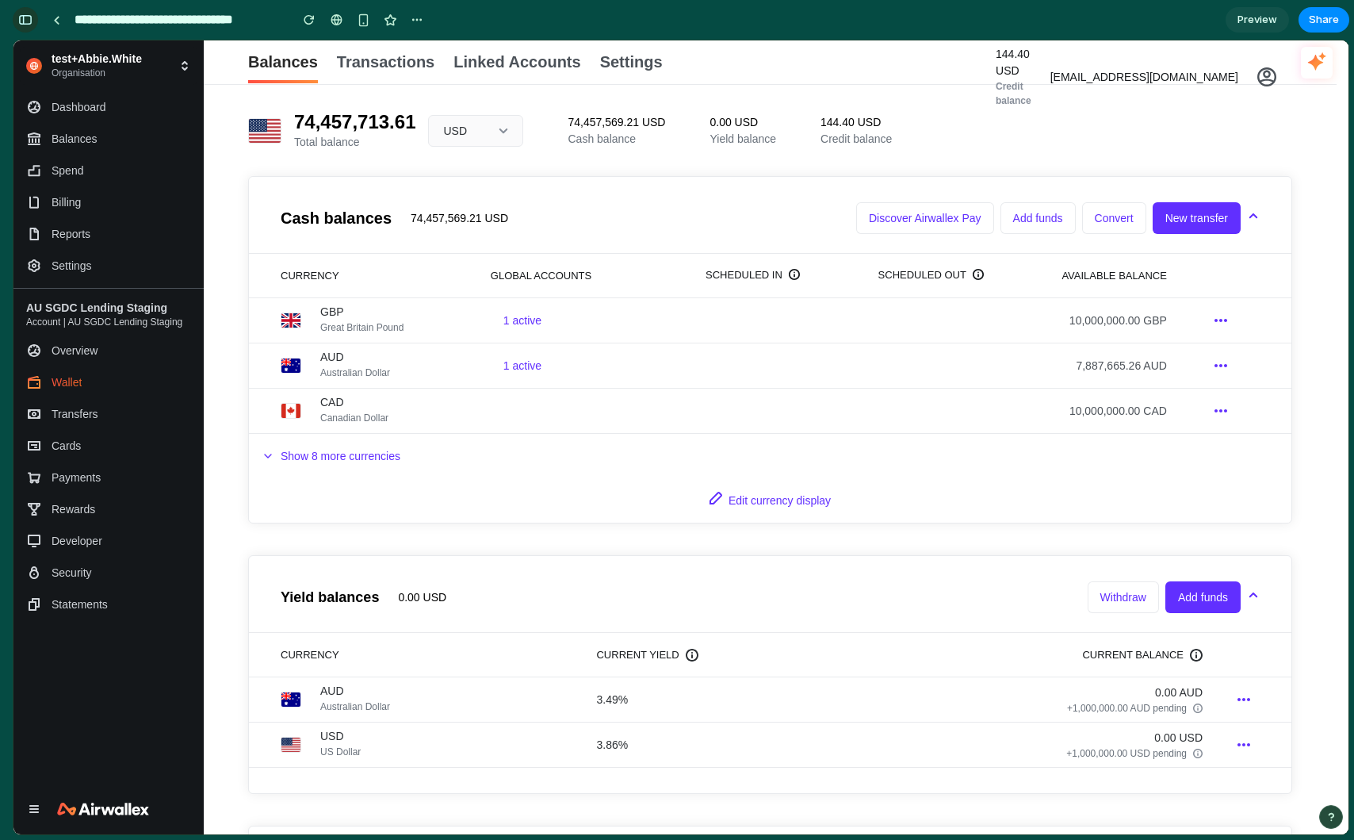
click at [36, 19] on button "button" at bounding box center [25, 19] width 25 height 25
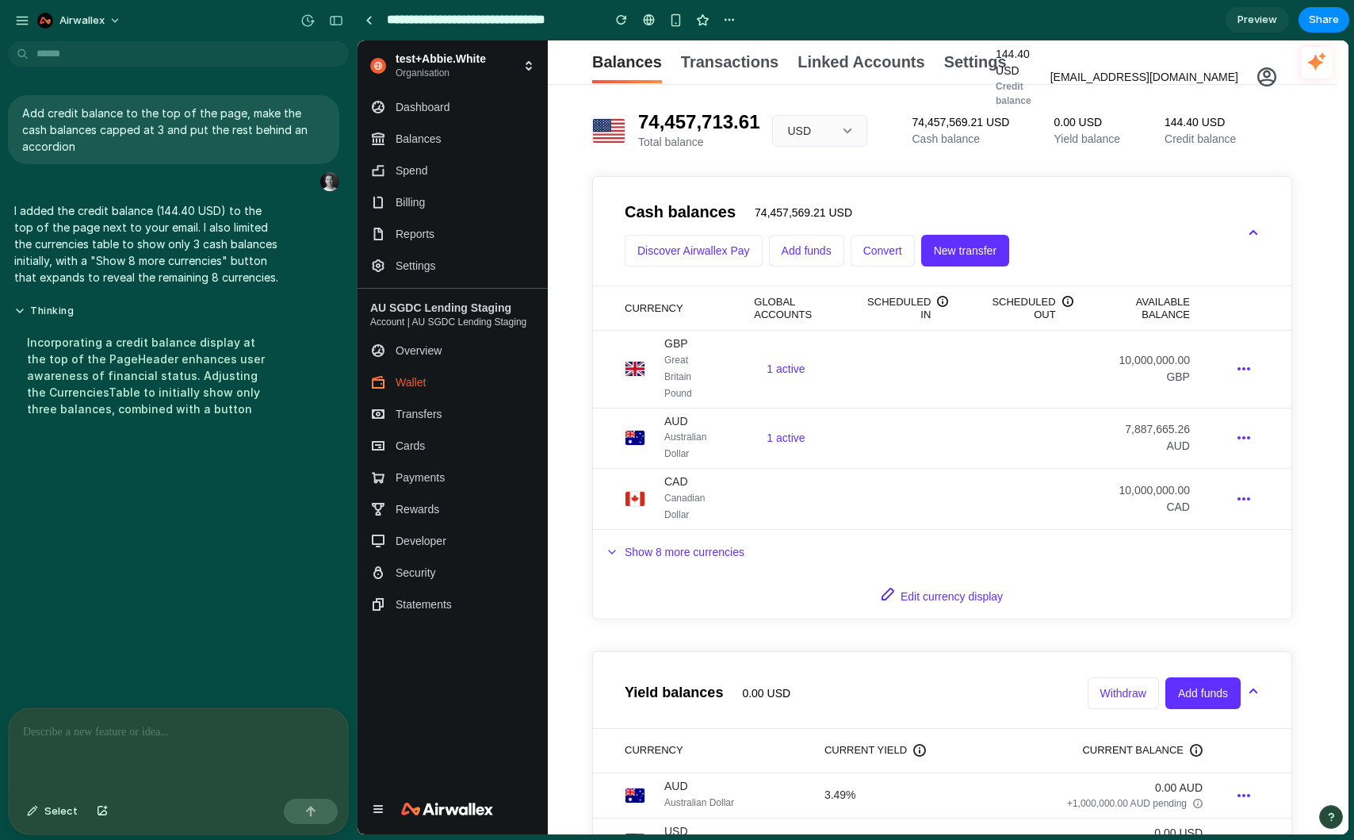
click at [111, 728] on p at bounding box center [178, 731] width 311 height 19
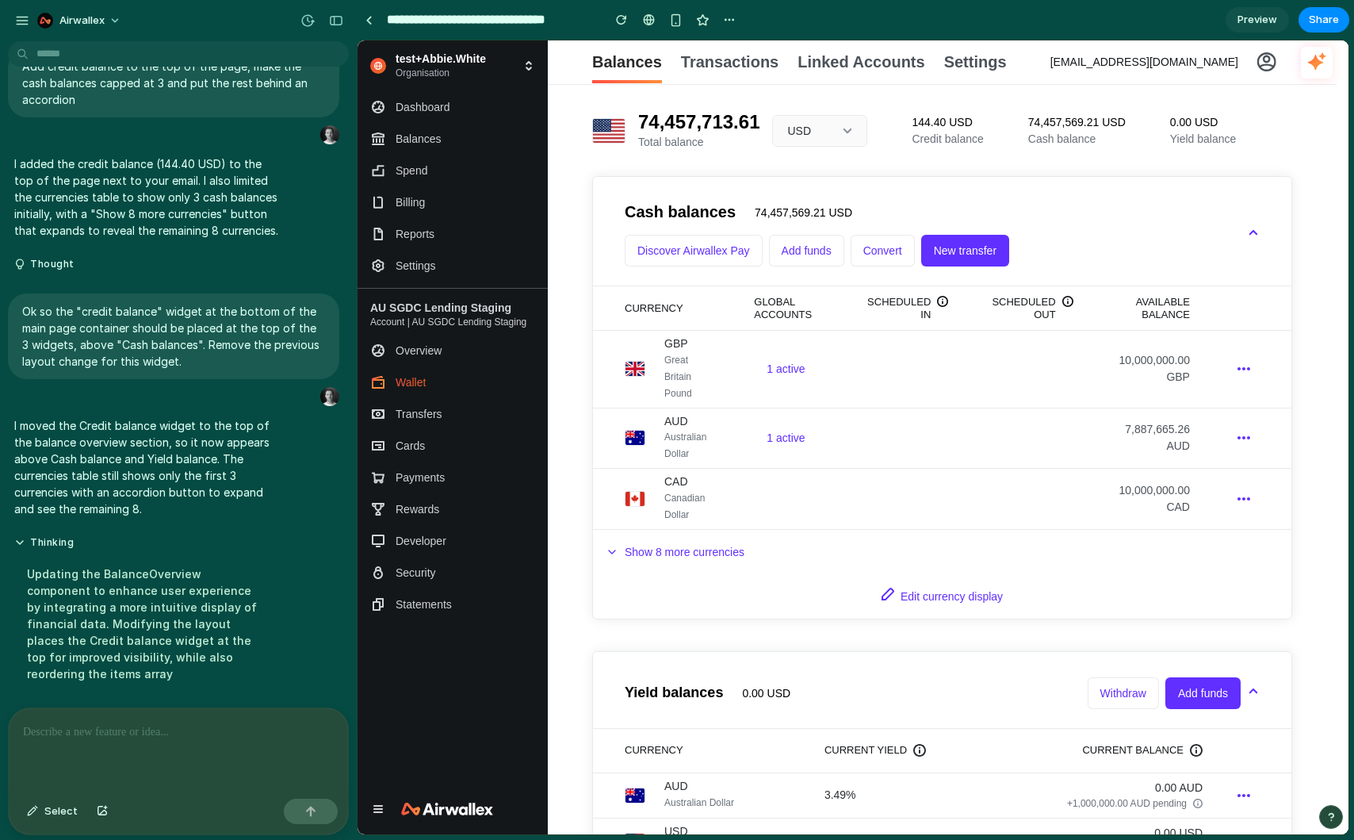
click at [120, 582] on div "Updating the BalanceOverview component to enhance user experience by integratin…" at bounding box center [146, 624] width 265 height 136
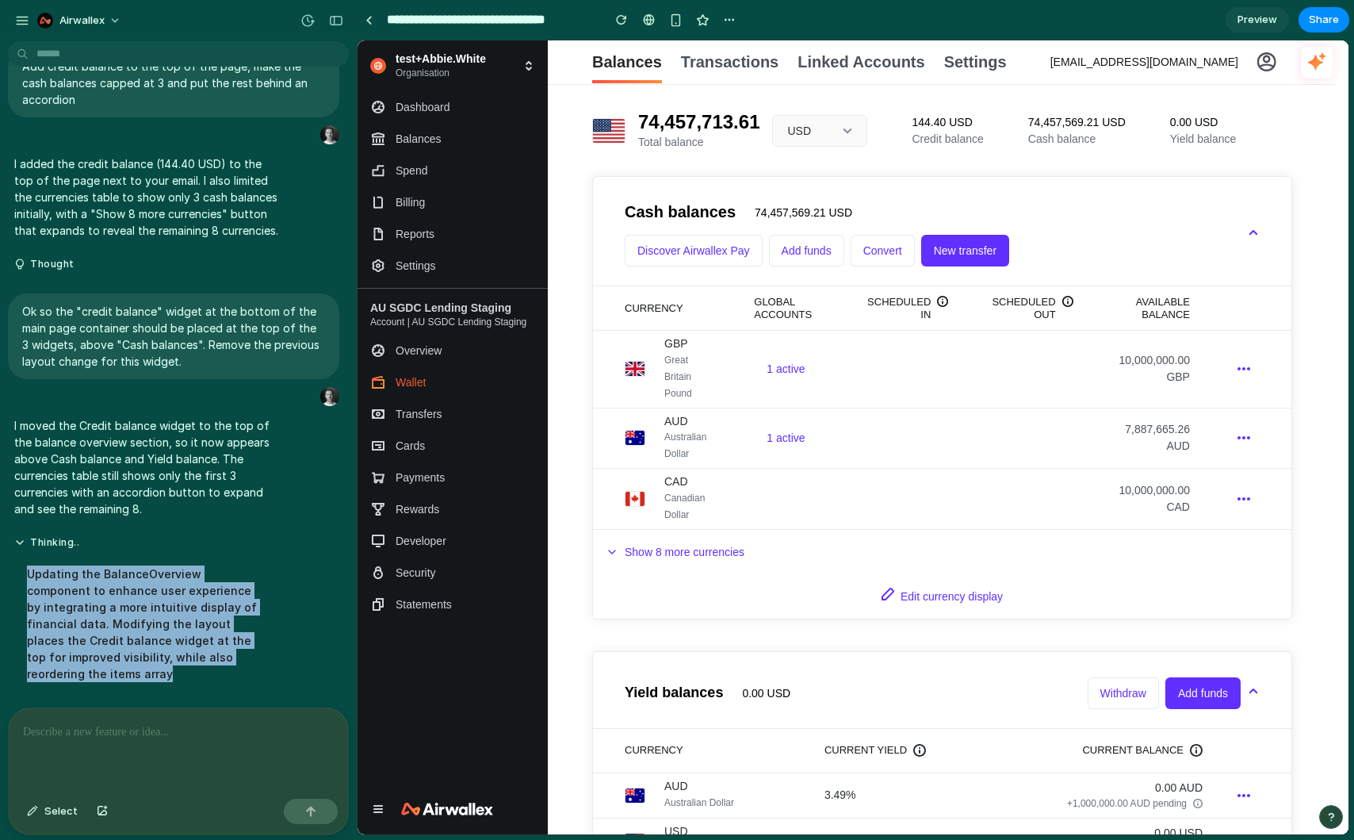
click at [120, 582] on div "Updating the BalanceOverview component to enhance user experience by integratin…" at bounding box center [146, 624] width 265 height 136
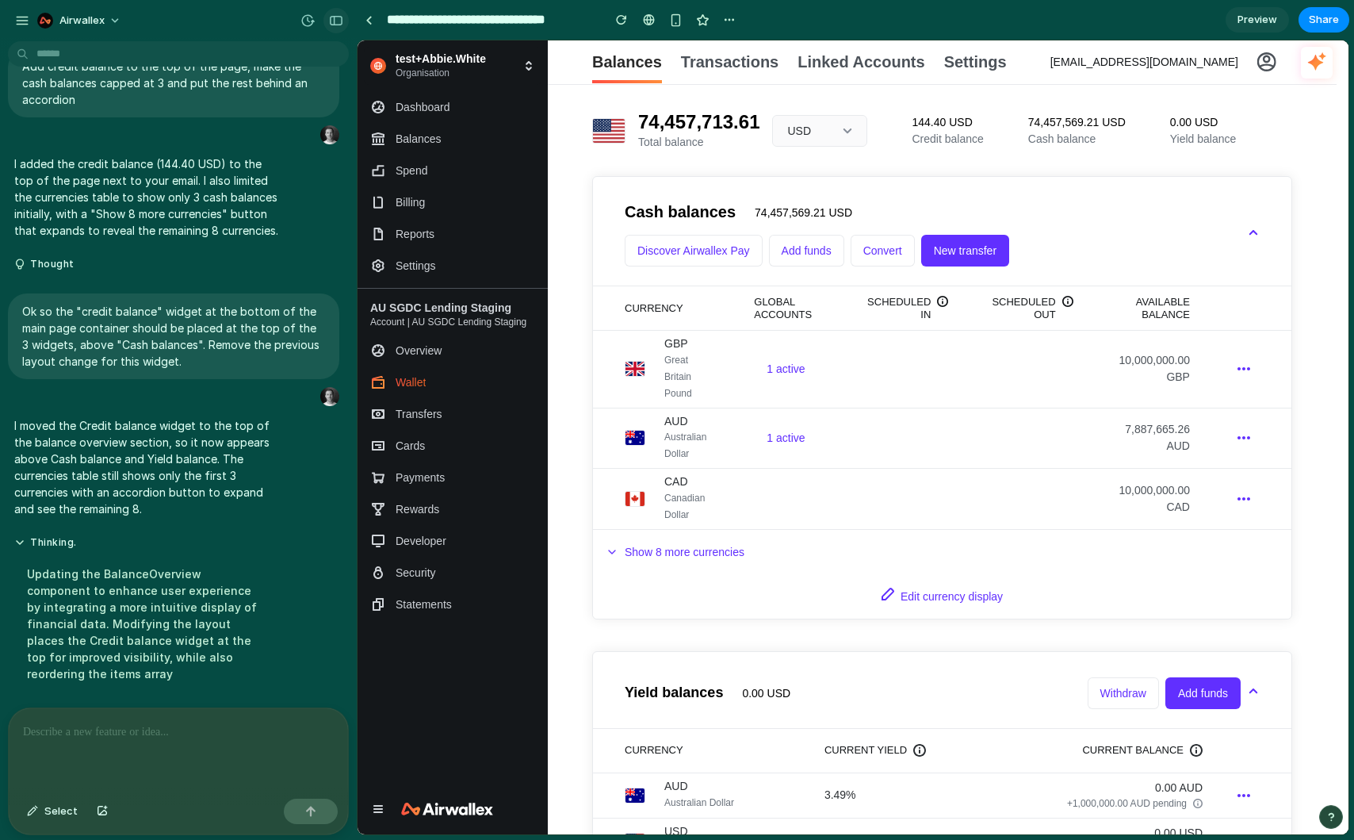
click at [332, 23] on div "button" at bounding box center [336, 20] width 14 height 11
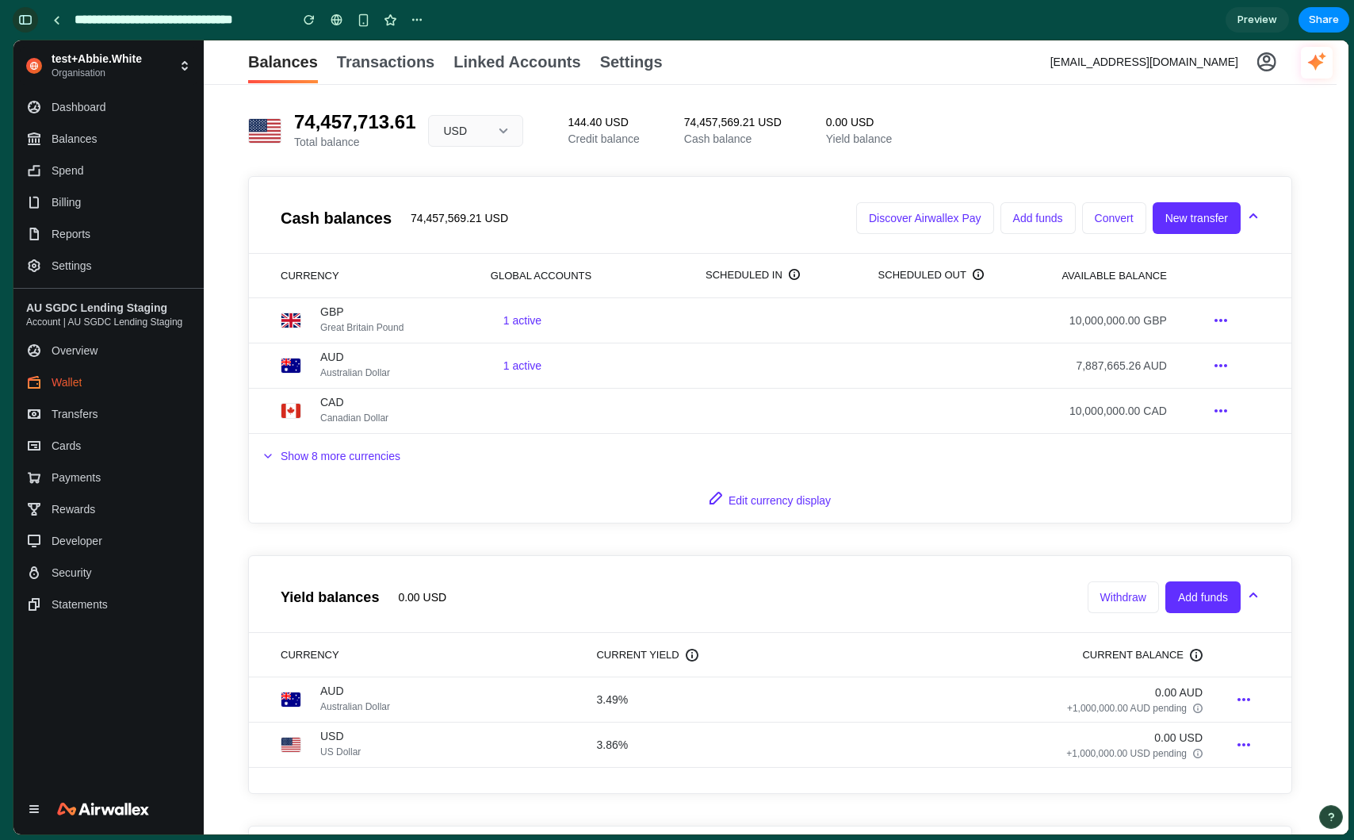
click at [25, 20] on div "button" at bounding box center [25, 19] width 14 height 11
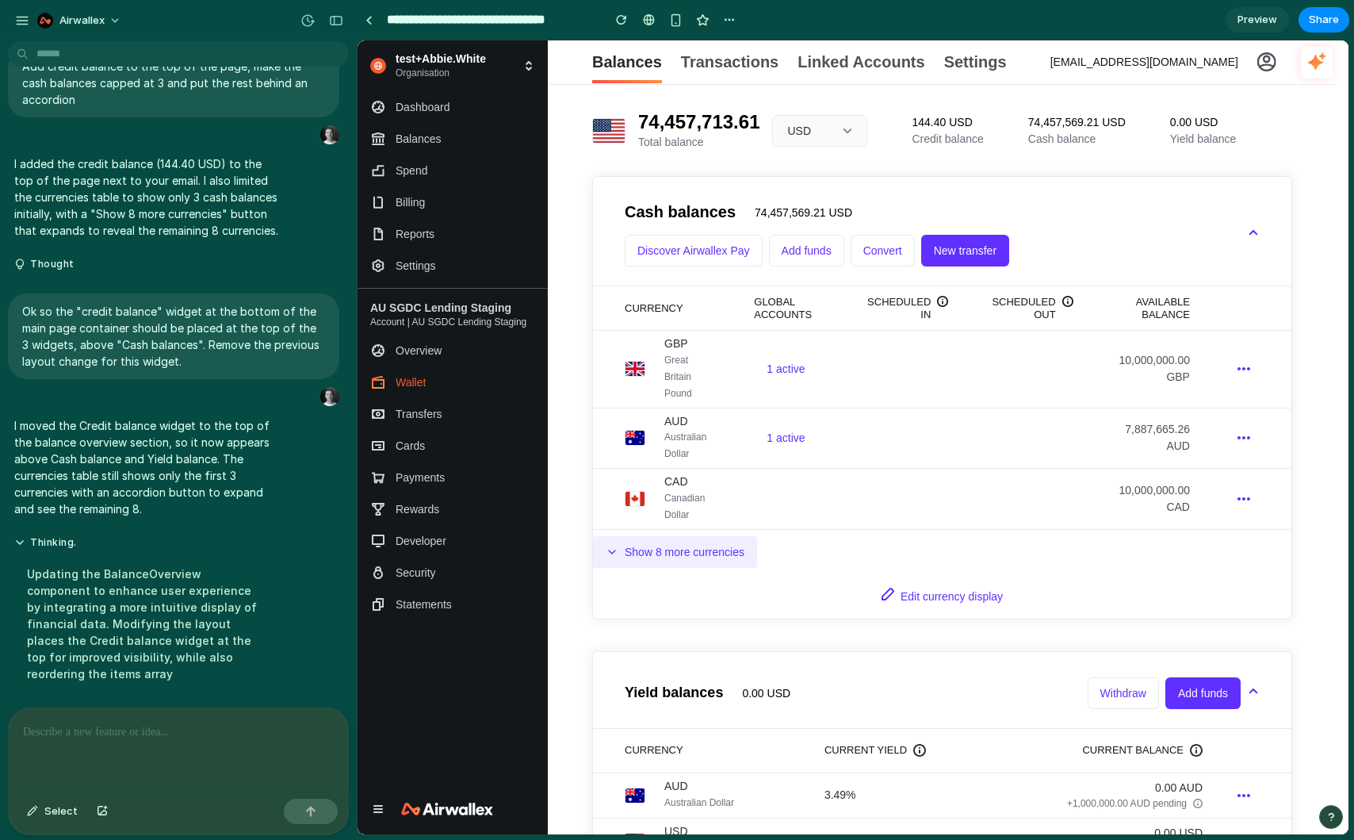
click at [645, 560] on button "Show 8 more currencies" at bounding box center [675, 552] width 164 height 32
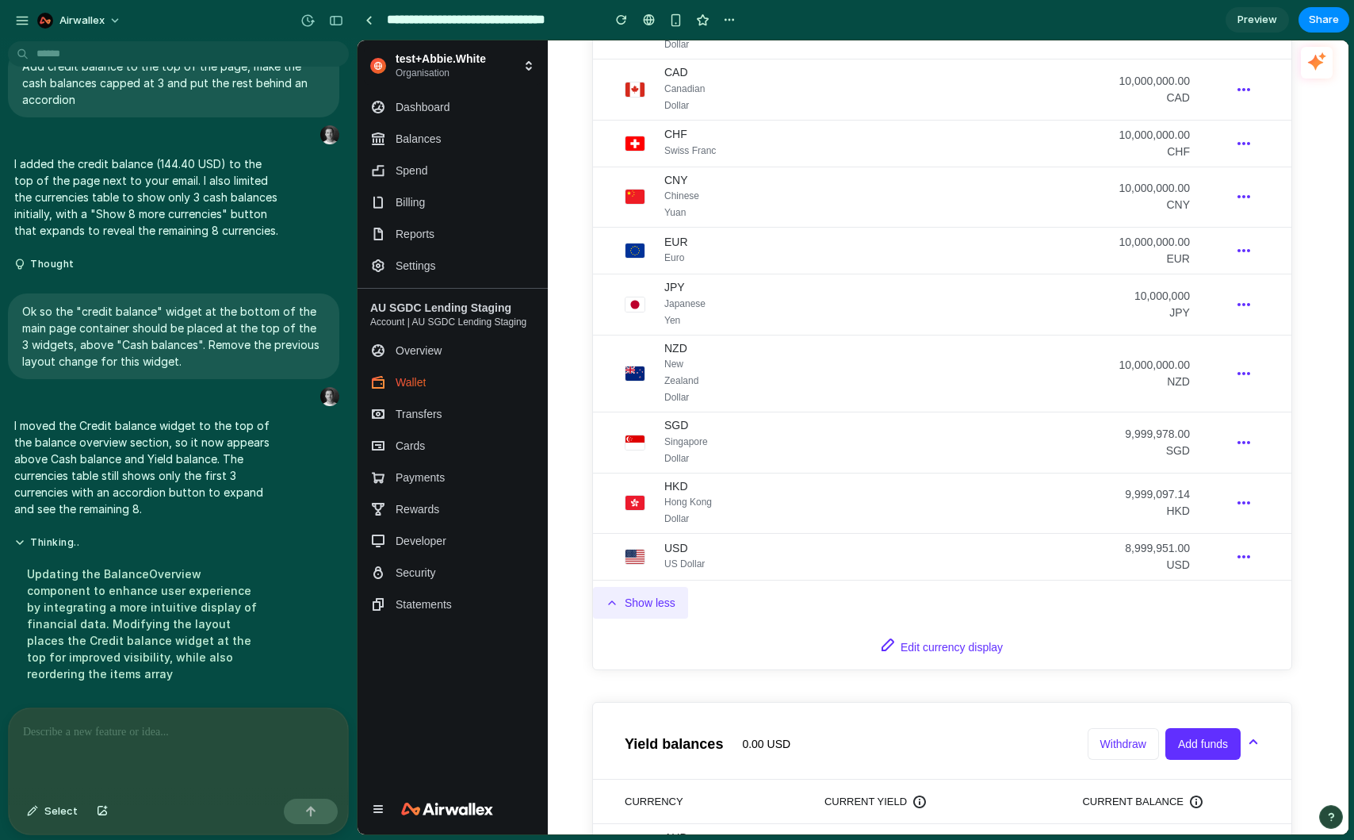
click at [642, 600] on button "Show less" at bounding box center [640, 603] width 95 height 32
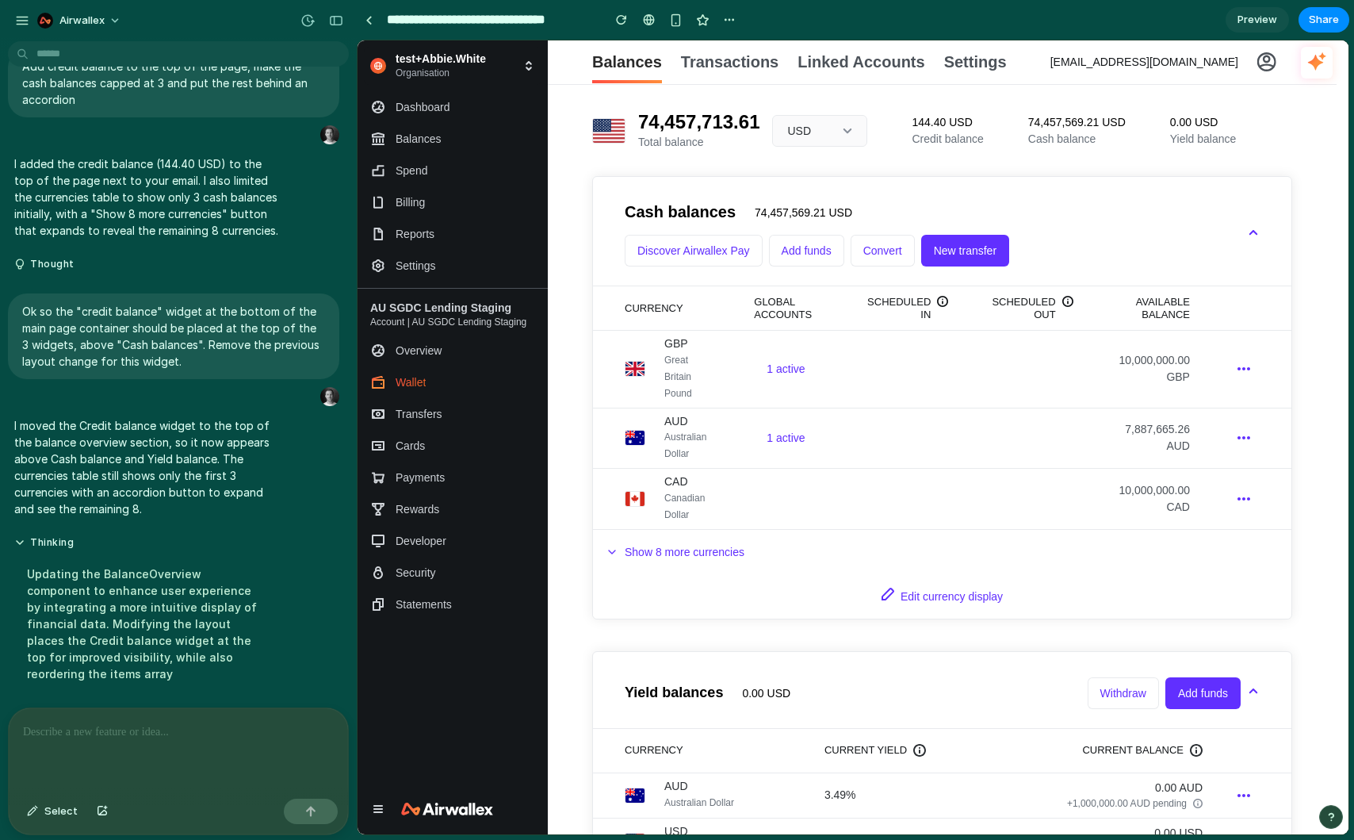
click at [652, 532] on div "Currency Global accounts Scheduled in Scheduled out Available balance GBP Great…" at bounding box center [942, 452] width 699 height 332
click at [652, 574] on div "Edit currency display" at bounding box center [942, 596] width 699 height 44
click at [657, 556] on button "Show 8 more currencies" at bounding box center [675, 552] width 164 height 32
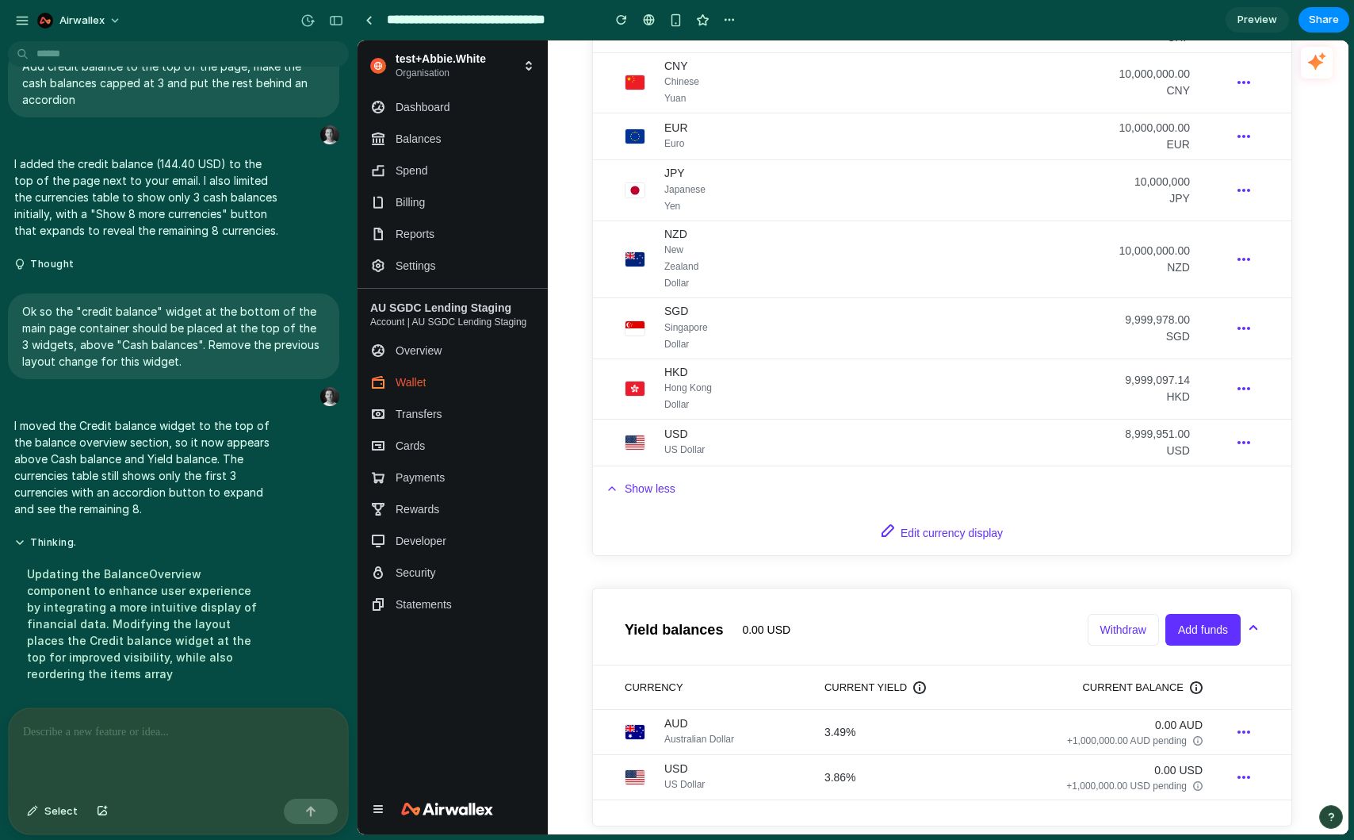
scroll to position [537, 0]
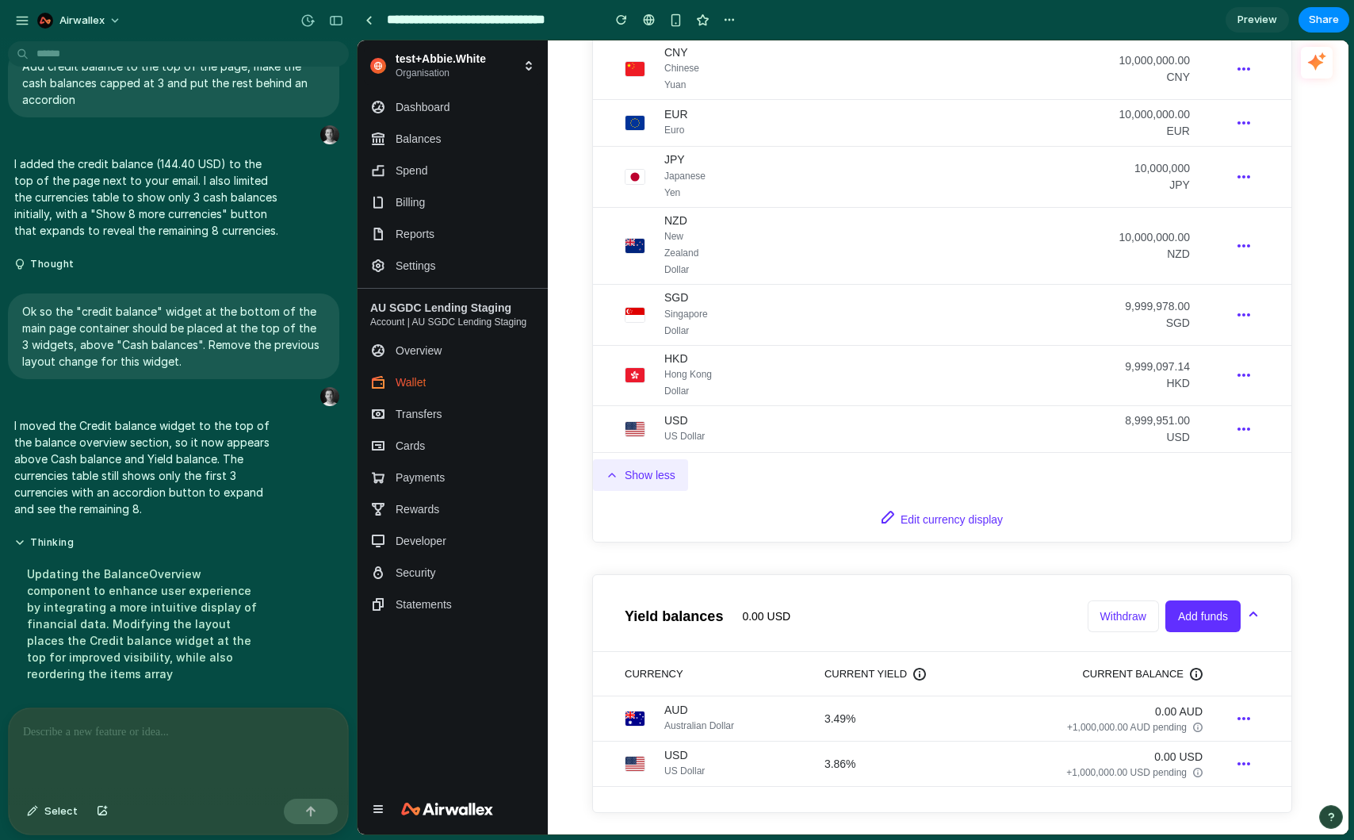
click at [648, 477] on button "Show less" at bounding box center [640, 475] width 95 height 32
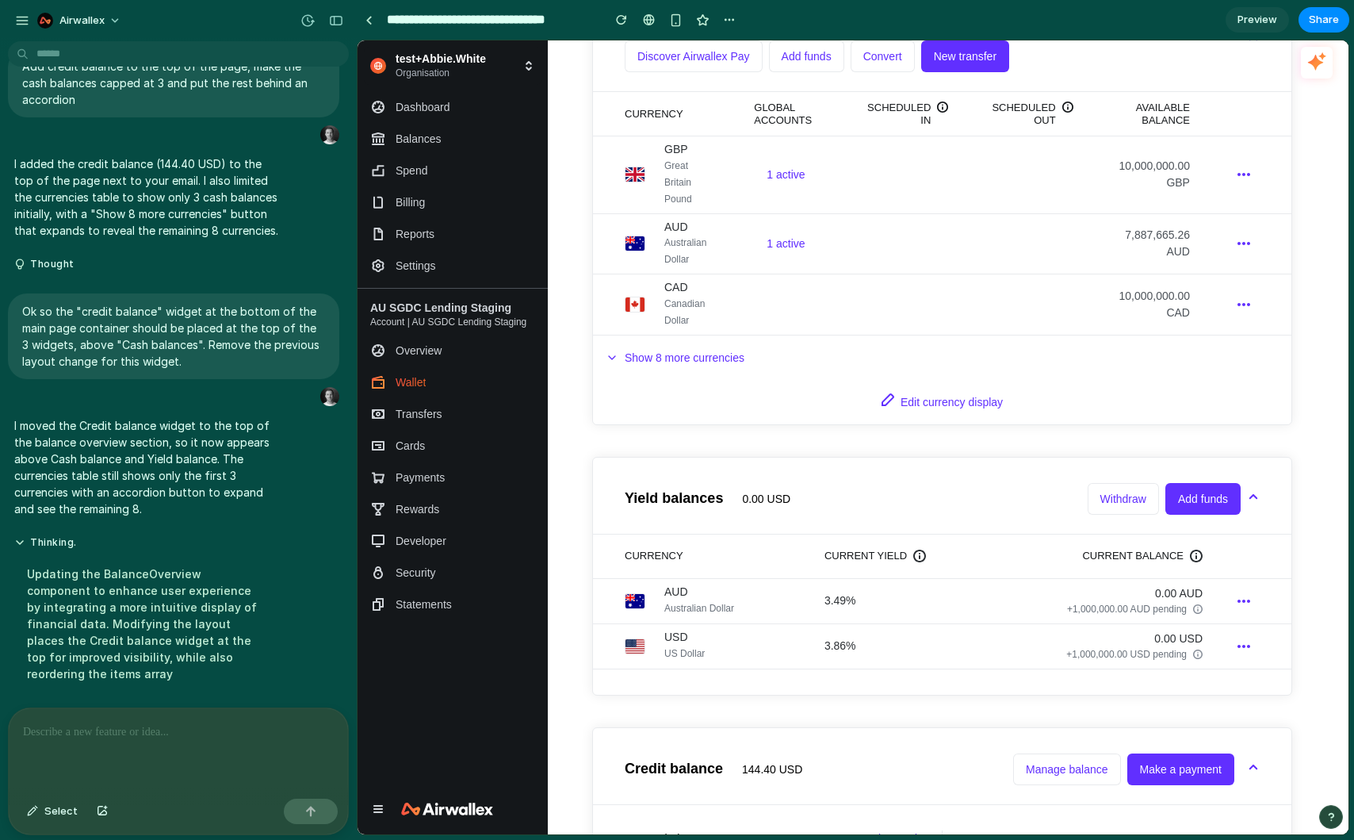
scroll to position [0, 0]
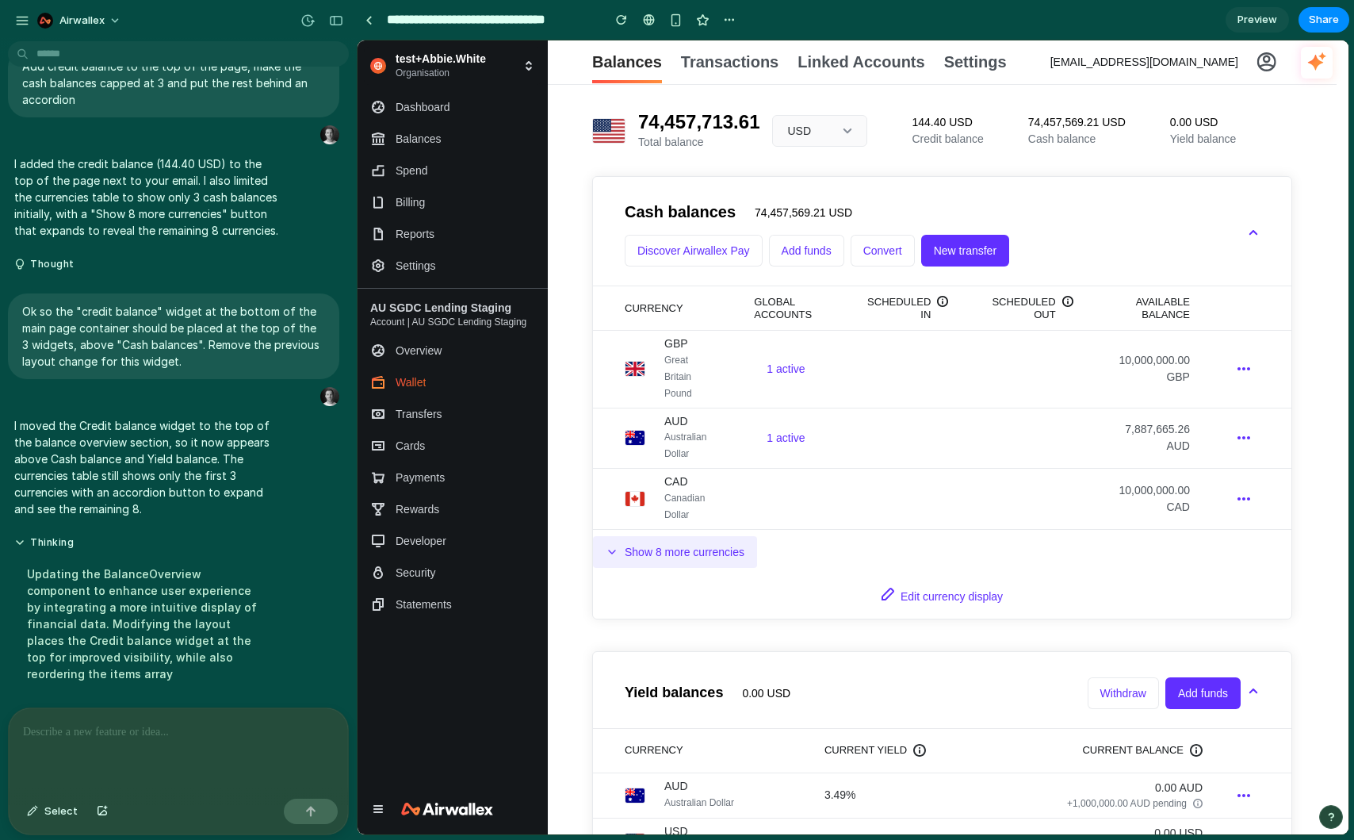
click at [671, 554] on button "Show 8 more currencies" at bounding box center [675, 552] width 164 height 32
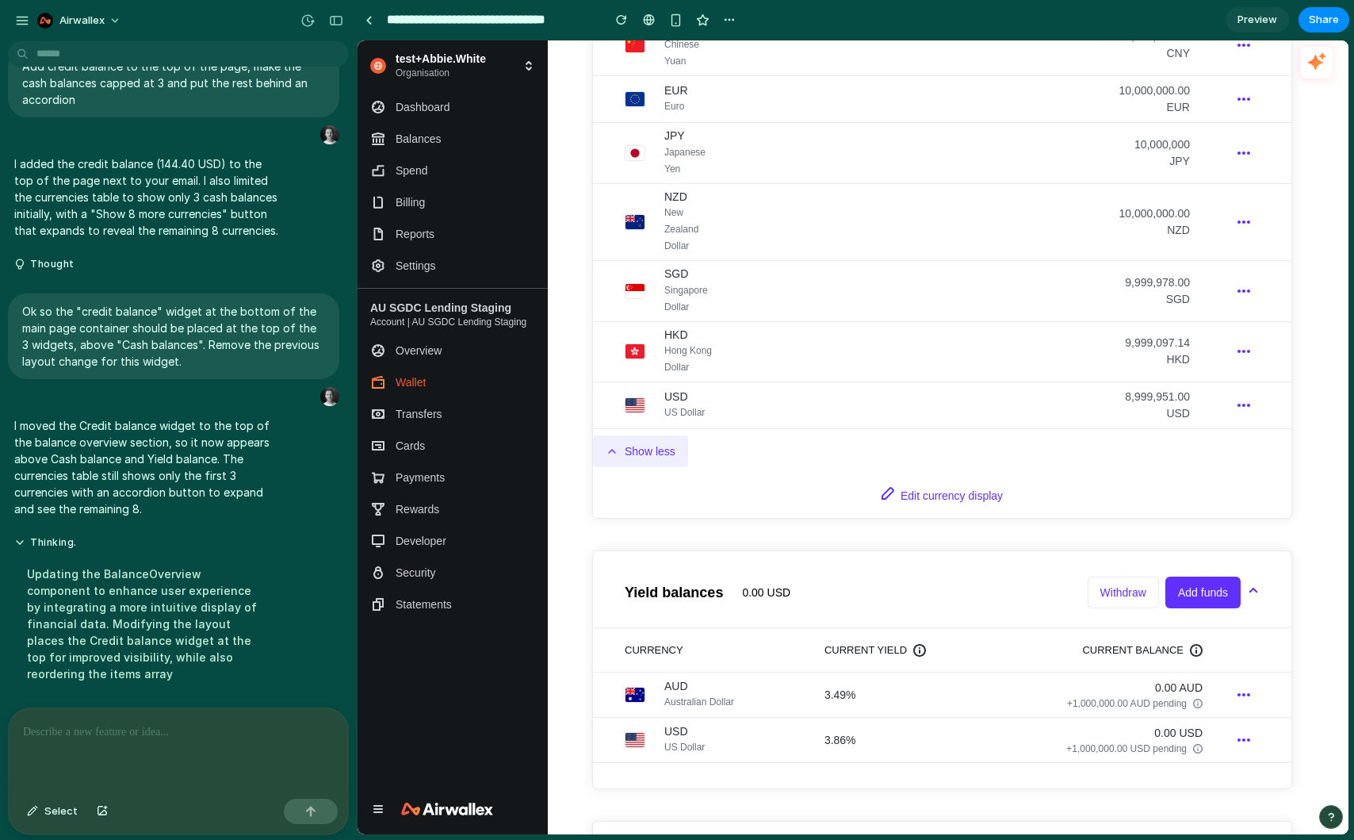
click at [649, 437] on button "Show less" at bounding box center [640, 451] width 95 height 32
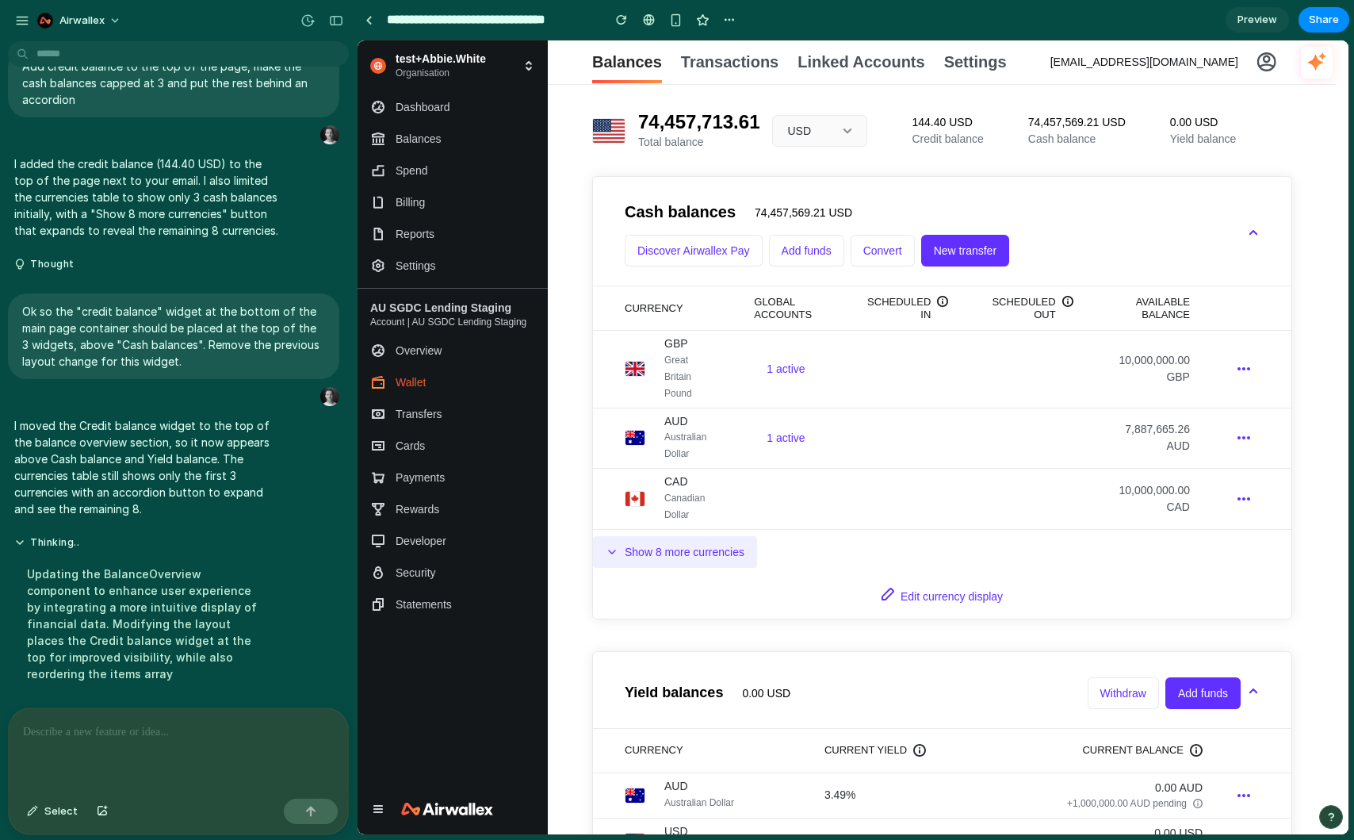
click at [681, 538] on button "Show 8 more currencies" at bounding box center [675, 552] width 164 height 32
